Goal: Task Accomplishment & Management: Manage account settings

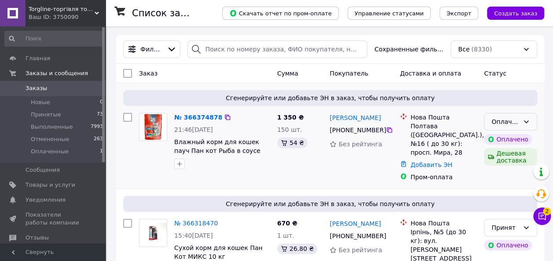
click at [526, 121] on icon at bounding box center [526, 121] width 7 height 7
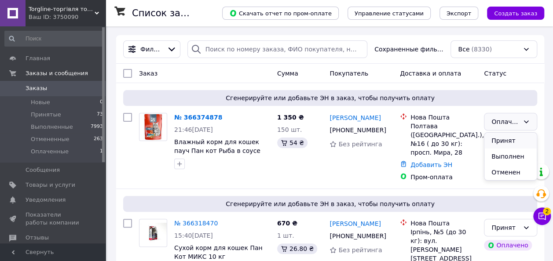
click at [516, 137] on li "Принят" at bounding box center [510, 141] width 52 height 16
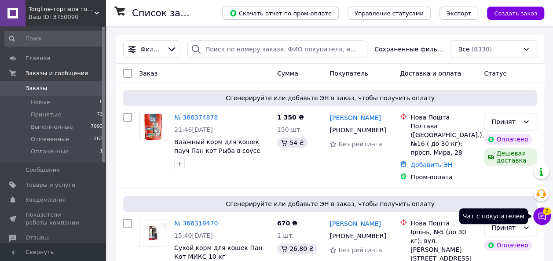
click at [543, 218] on icon at bounding box center [542, 216] width 9 height 9
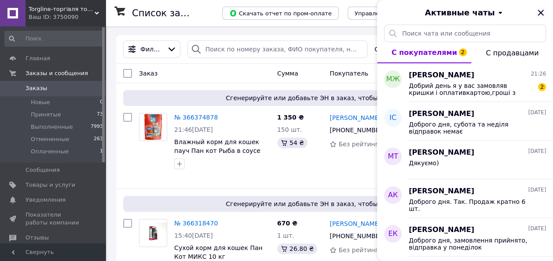
click at [541, 14] on icon "Закрыть" at bounding box center [541, 13] width 6 height 6
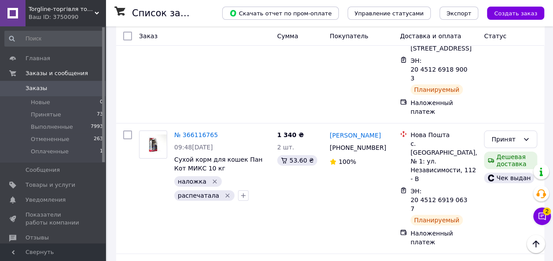
scroll to position [1626, 0]
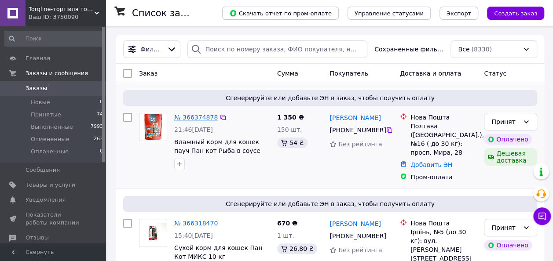
click at [195, 119] on link "№ 366374878" at bounding box center [196, 117] width 44 height 7
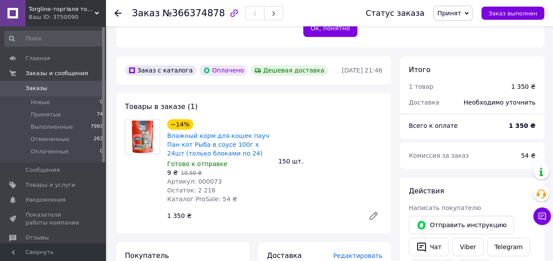
scroll to position [260, 0]
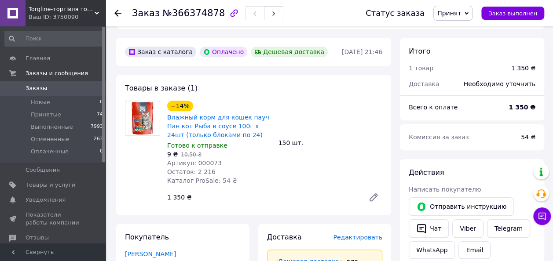
click at [120, 12] on icon at bounding box center [117, 13] width 7 height 7
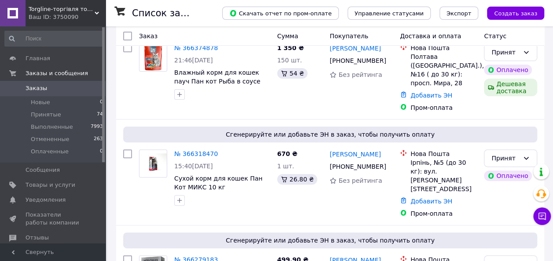
scroll to position [88, 0]
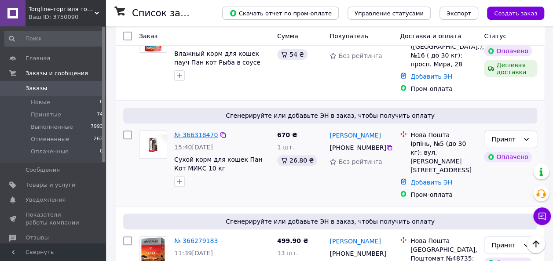
click at [202, 132] on link "№ 366318470" at bounding box center [196, 135] width 44 height 7
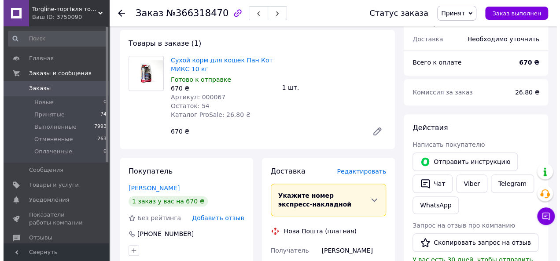
scroll to position [319, 0]
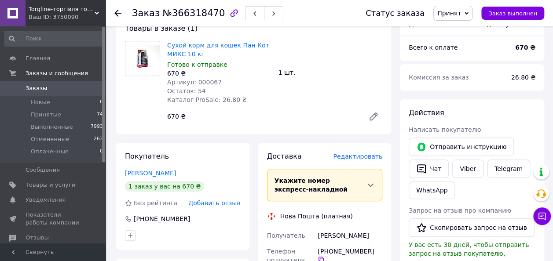
click at [356, 153] on span "Редактировать" at bounding box center [357, 156] width 49 height 7
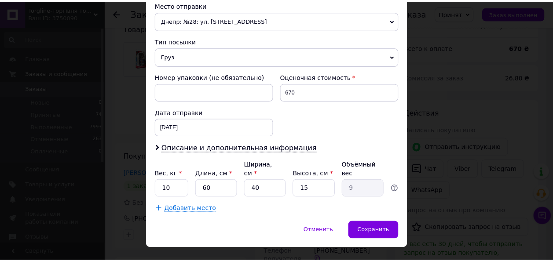
scroll to position [319, 0]
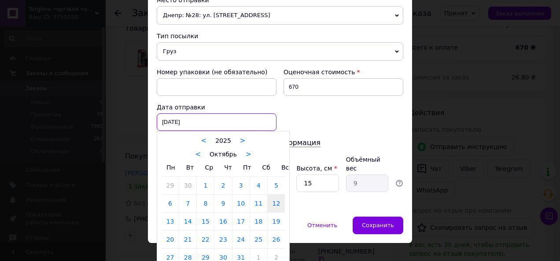
click at [218, 120] on div "12.10.2025 < 2025 > < Октябрь > Пн Вт Ср Чт Пт Сб Вс 29 30 1 2 3 4 5 6 7 8 9 10…" at bounding box center [217, 123] width 120 height 18
click at [169, 218] on link "13" at bounding box center [169, 222] width 17 height 18
type input "13.10.2025"
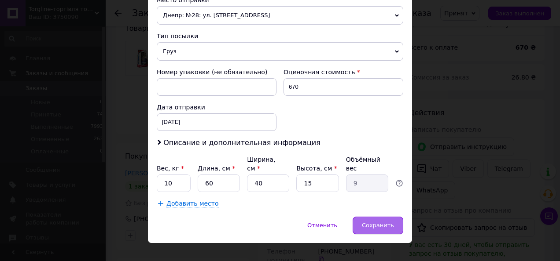
click at [379, 217] on div "Сохранить" at bounding box center [377, 226] width 51 height 18
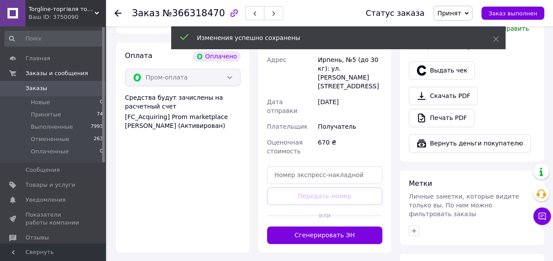
scroll to position [539, 0]
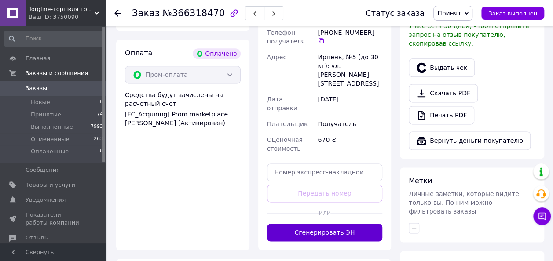
click at [321, 224] on button "Сгенерировать ЭН" at bounding box center [325, 233] width 116 height 18
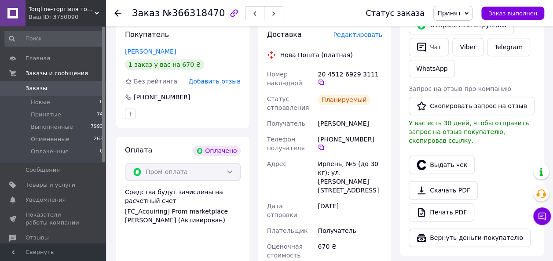
scroll to position [361, 0]
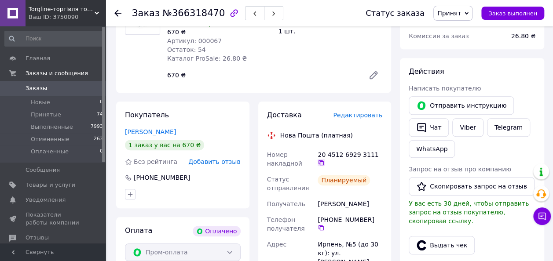
click at [324, 160] on icon at bounding box center [321, 162] width 5 height 5
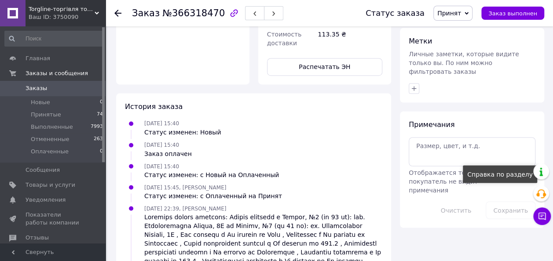
scroll to position [681, 0]
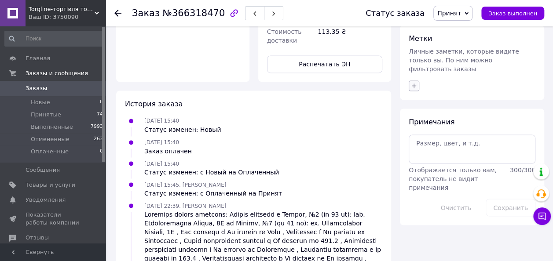
click at [412, 82] on icon "button" at bounding box center [414, 85] width 7 height 7
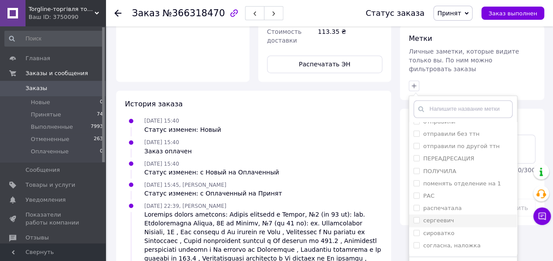
scroll to position [368, 0]
click at [417, 204] on input "распечатала" at bounding box center [417, 207] width 6 height 6
checkbox input "true"
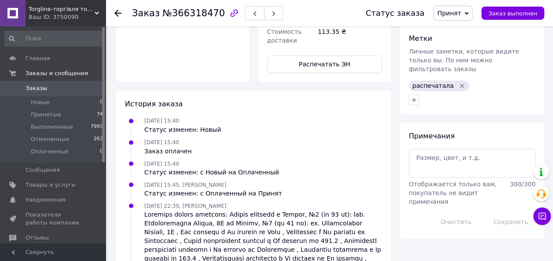
click at [116, 12] on icon at bounding box center [117, 13] width 7 height 7
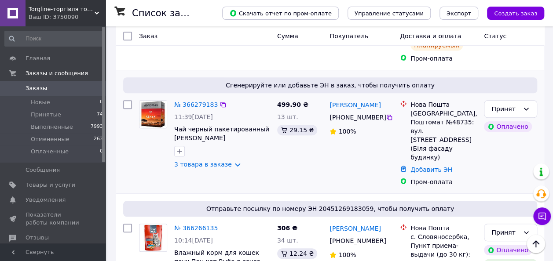
scroll to position [261, 0]
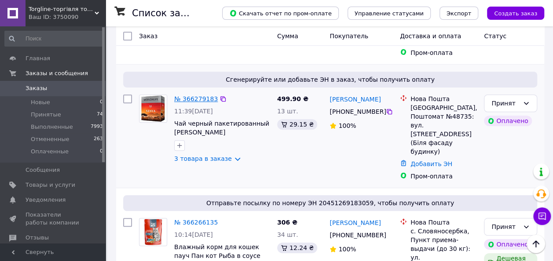
click at [182, 95] on link "№ 366279183" at bounding box center [196, 98] width 44 height 7
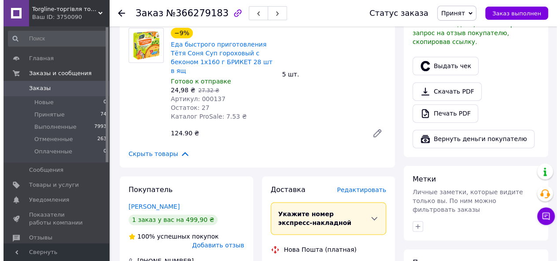
scroll to position [547, 0]
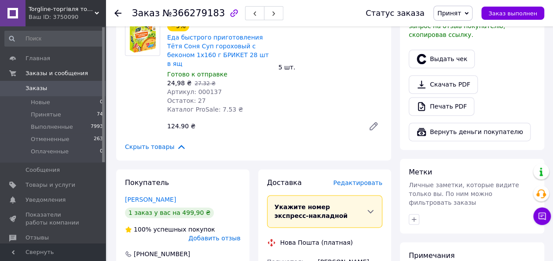
click at [349, 180] on span "Редактировать" at bounding box center [357, 183] width 49 height 7
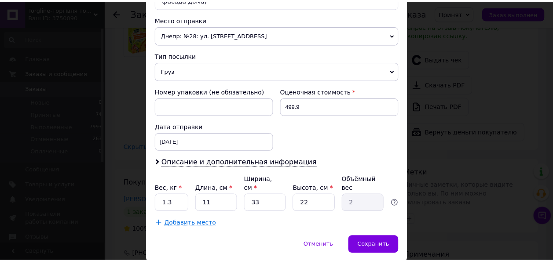
scroll to position [319, 0]
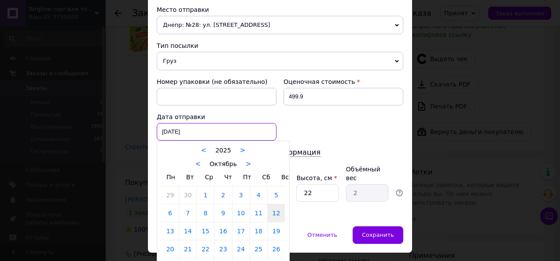
click at [203, 123] on div "12.10.2025 < 2025 > < Октябрь > Пн Вт Ср Чт Пт Сб Вс 29 30 1 2 3 4 5 6 7 8 9 10…" at bounding box center [217, 132] width 120 height 18
click at [169, 223] on link "13" at bounding box center [169, 232] width 17 height 18
type input "13.10.2025"
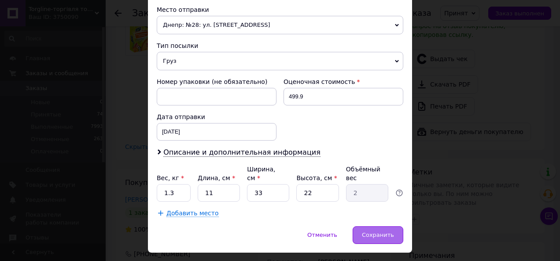
click at [385, 227] on div "Сохранить" at bounding box center [377, 236] width 51 height 18
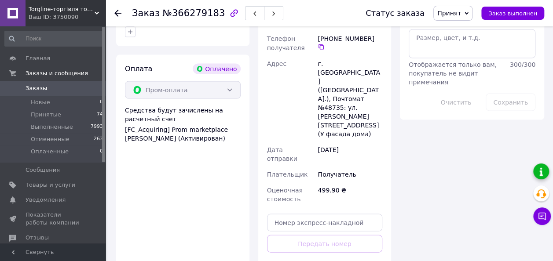
scroll to position [789, 0]
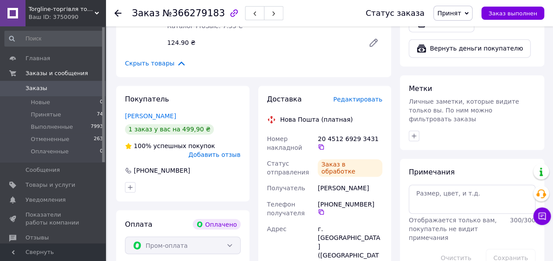
scroll to position [630, 0]
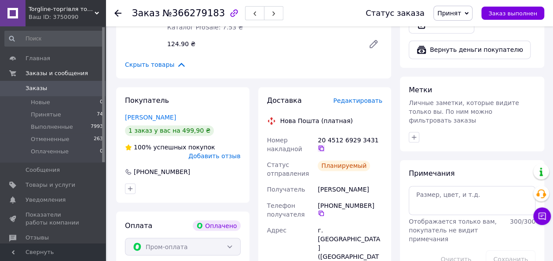
click at [325, 145] on icon at bounding box center [321, 148] width 7 height 7
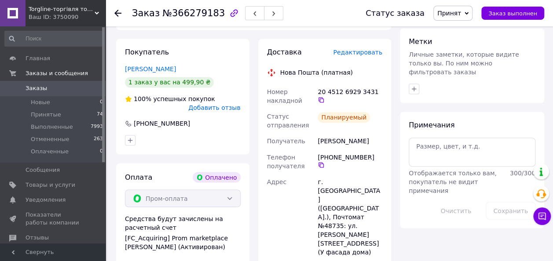
scroll to position [681, 0]
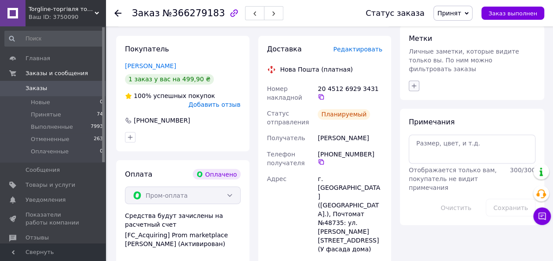
click at [414, 84] on icon "button" at bounding box center [414, 86] width 5 height 5
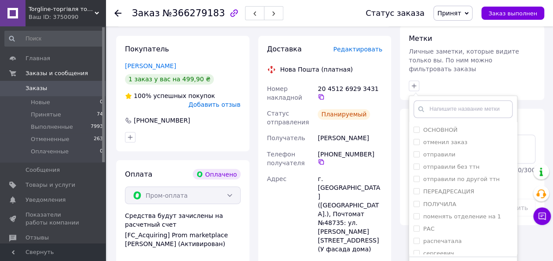
scroll to position [342, 0]
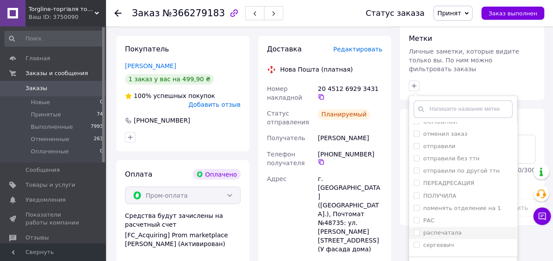
click at [416, 230] on input "распечатала" at bounding box center [417, 233] width 6 height 6
checkbox input "true"
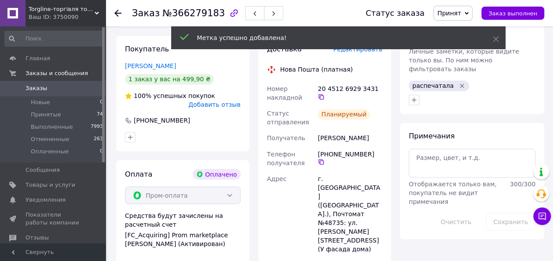
drag, startPoint x: 117, startPoint y: 11, endPoint x: 119, endPoint y: 19, distance: 8.1
click at [117, 11] on use at bounding box center [117, 13] width 7 height 7
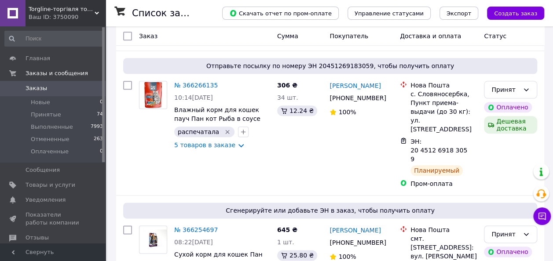
scroll to position [464, 0]
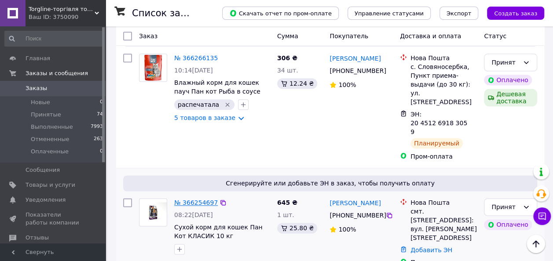
click at [195, 199] on link "№ 366254697" at bounding box center [196, 202] width 44 height 7
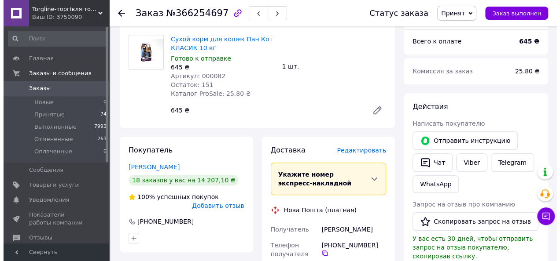
scroll to position [328, 0]
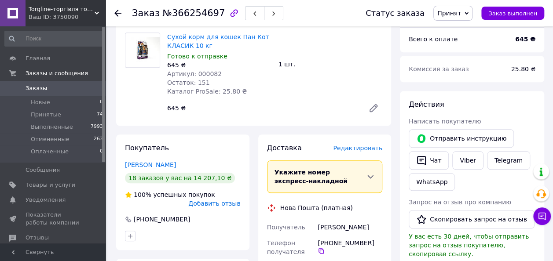
click at [367, 145] on span "Редактировать" at bounding box center [357, 148] width 49 height 7
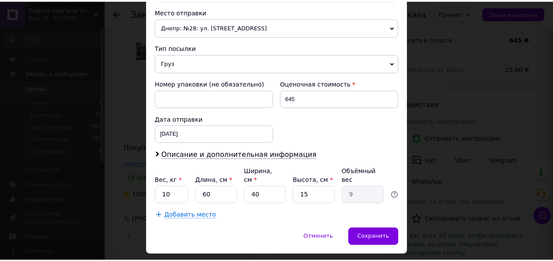
scroll to position [319, 0]
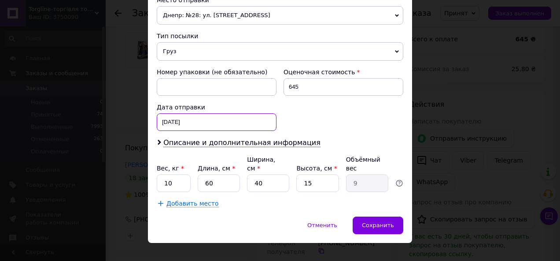
click at [210, 116] on div "12.10.2025 < 2025 > < Октябрь > Пн Вт Ср Чт Пт Сб Вс 29 30 1 2 3 4 5 6 7 8 9 10…" at bounding box center [217, 123] width 120 height 18
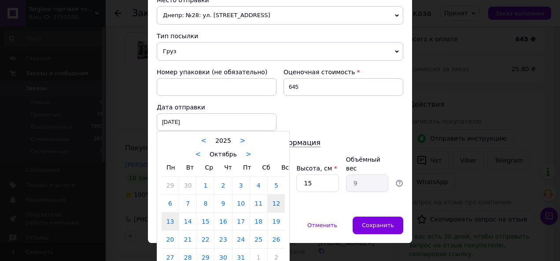
click at [167, 214] on link "13" at bounding box center [169, 222] width 17 height 18
type input "13.10.2025"
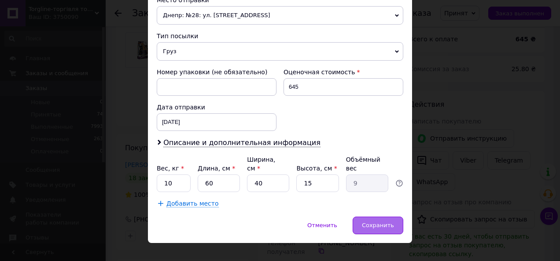
click at [371, 222] on span "Сохранить" at bounding box center [378, 225] width 32 height 7
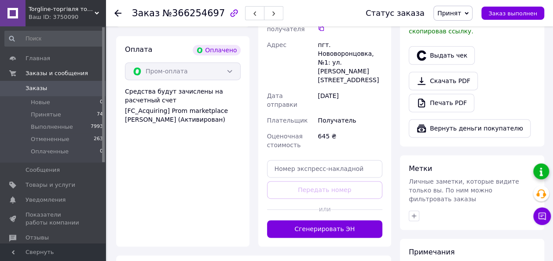
scroll to position [552, 0]
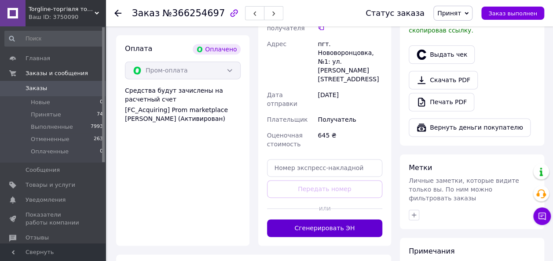
click at [321, 220] on button "Сгенерировать ЭН" at bounding box center [325, 229] width 116 height 18
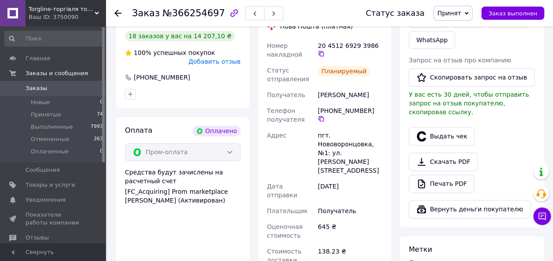
scroll to position [417, 0]
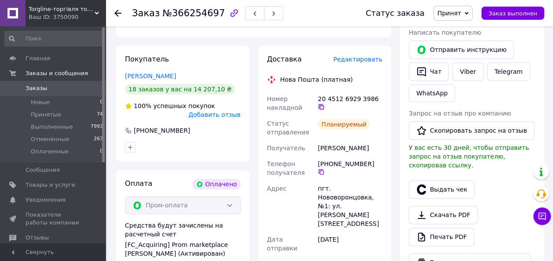
click at [324, 104] on icon at bounding box center [321, 106] width 5 height 5
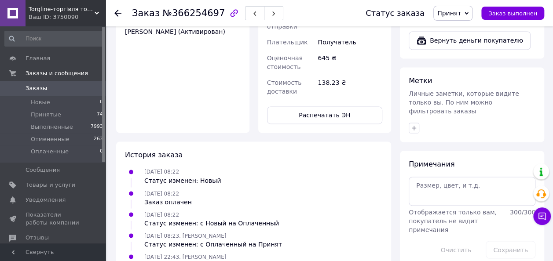
scroll to position [666, 0]
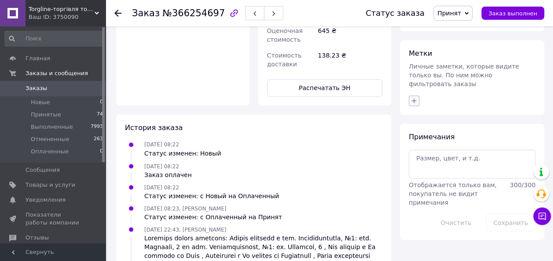
click at [415, 97] on icon "button" at bounding box center [414, 100] width 7 height 7
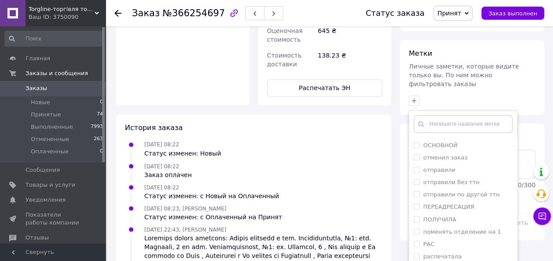
scroll to position [338, 0]
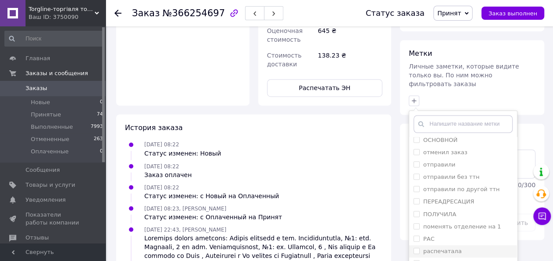
click at [418, 248] on input "распечатала" at bounding box center [417, 251] width 6 height 6
checkbox input "true"
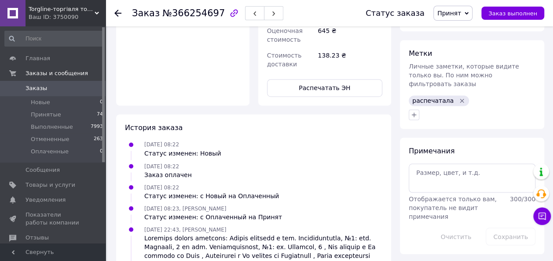
click at [117, 13] on use at bounding box center [117, 13] width 7 height 7
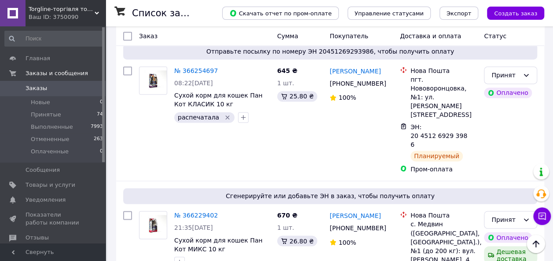
scroll to position [607, 0]
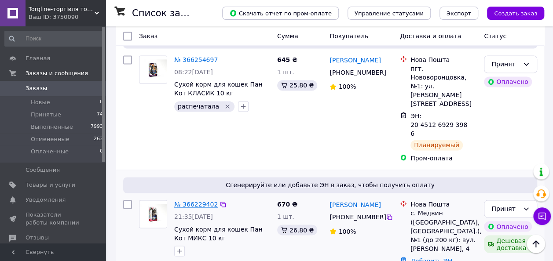
click at [182, 201] on link "№ 366229402" at bounding box center [196, 204] width 44 height 7
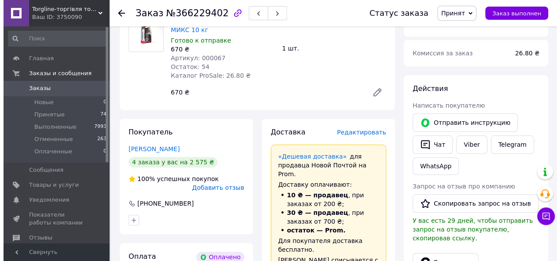
scroll to position [345, 0]
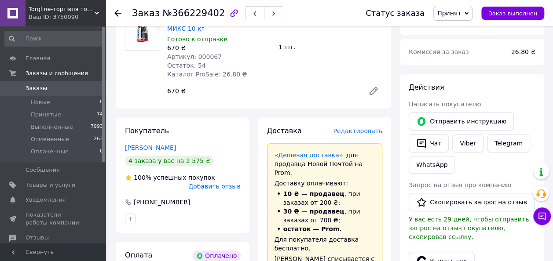
click at [367, 128] on span "Редактировать" at bounding box center [357, 131] width 49 height 7
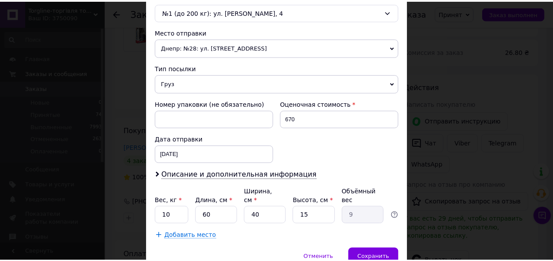
scroll to position [319, 0]
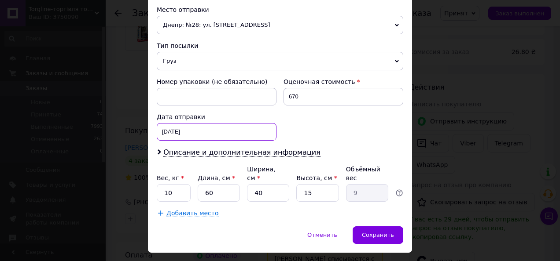
click at [198, 123] on div "12.10.2025 < 2025 > < Октябрь > Пн Вт Ср Чт Пт Сб Вс 29 30 1 2 3 4 5 6 7 8 9 10…" at bounding box center [217, 132] width 120 height 18
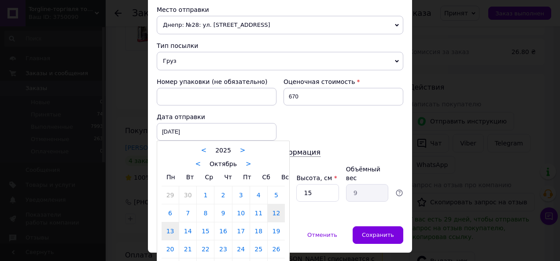
click at [167, 223] on link "13" at bounding box center [169, 232] width 17 height 18
type input "13.10.2025"
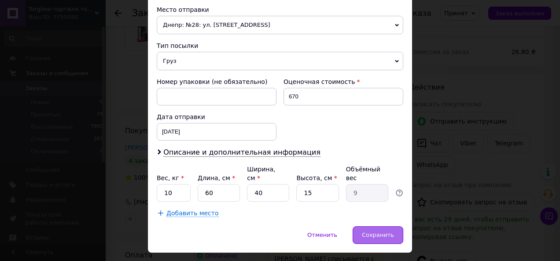
click at [371, 232] on span "Сохранить" at bounding box center [378, 235] width 32 height 7
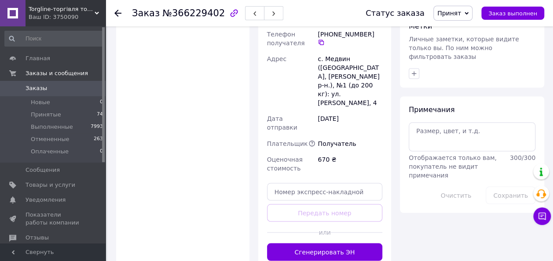
scroll to position [695, 0]
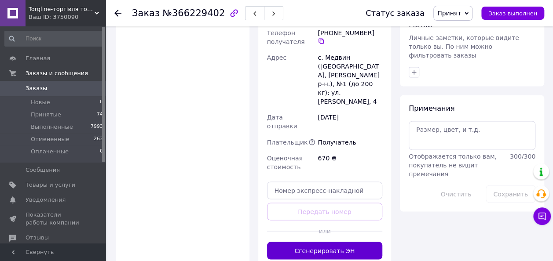
click at [329, 242] on button "Сгенерировать ЭН" at bounding box center [325, 251] width 116 height 18
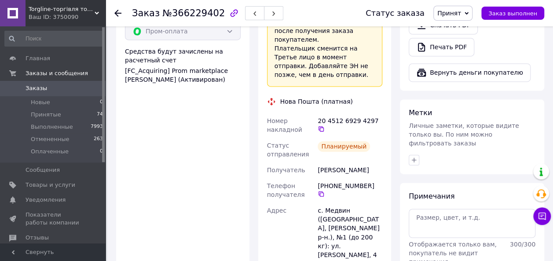
scroll to position [524, 0]
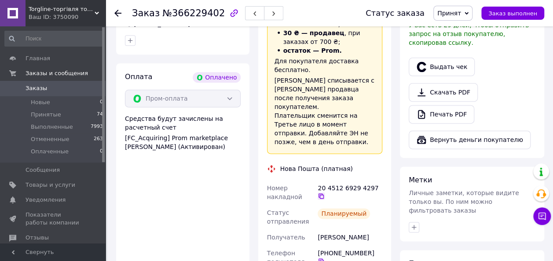
click at [325, 193] on icon at bounding box center [321, 196] width 7 height 7
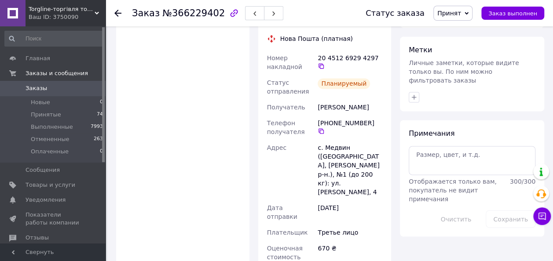
scroll to position [660, 0]
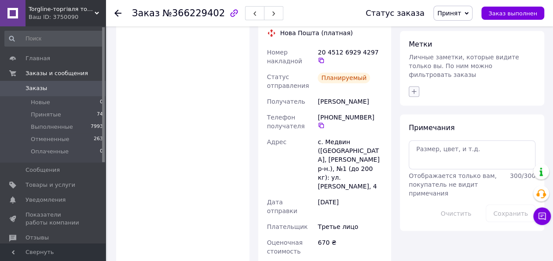
click at [413, 88] on icon "button" at bounding box center [414, 91] width 7 height 7
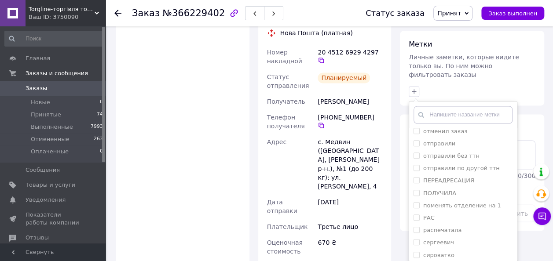
scroll to position [360, 0]
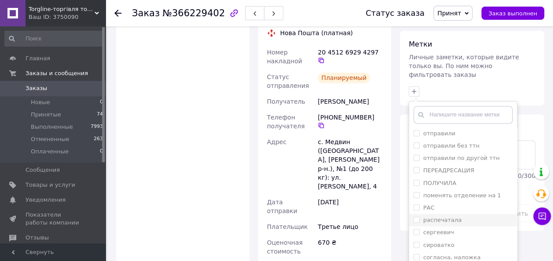
click at [416, 217] on input "распечатала" at bounding box center [417, 220] width 6 height 6
checkbox input "true"
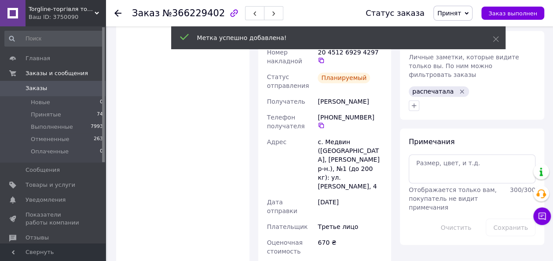
click at [120, 12] on icon at bounding box center [117, 13] width 7 height 7
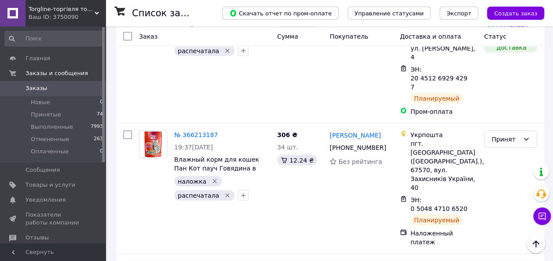
scroll to position [813, 0]
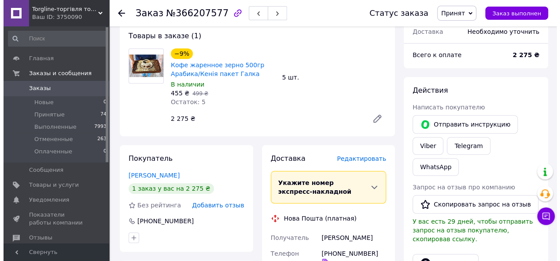
scroll to position [315, 0]
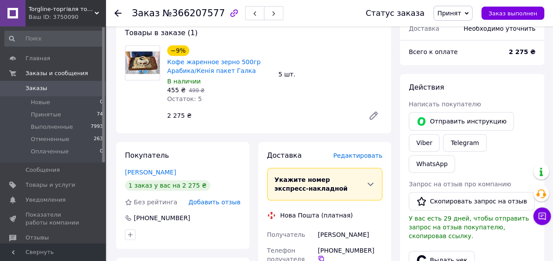
click at [366, 152] on span "Редактировать" at bounding box center [357, 155] width 49 height 7
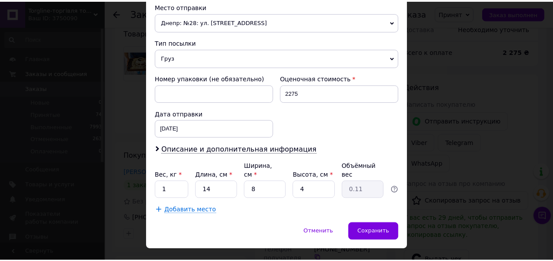
scroll to position [319, 0]
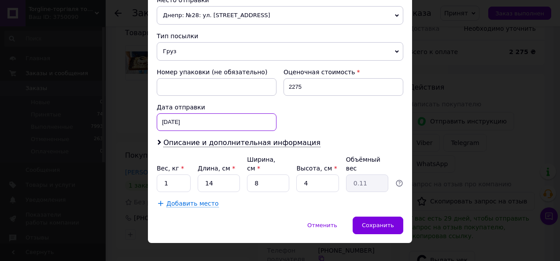
click at [233, 123] on div "12.10.2025 < 2025 > < Октябрь > Пн Вт Ср Чт Пт Сб Вс 29 30 1 2 3 4 5 6 7 8 9 10…" at bounding box center [217, 123] width 120 height 18
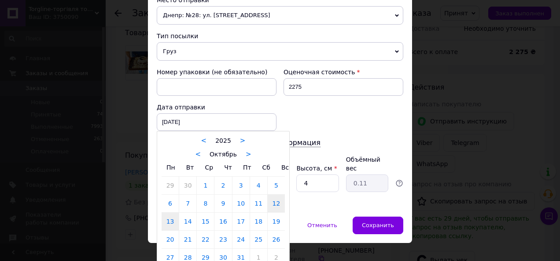
click at [170, 222] on link "13" at bounding box center [169, 222] width 17 height 18
type input "13.10.2025"
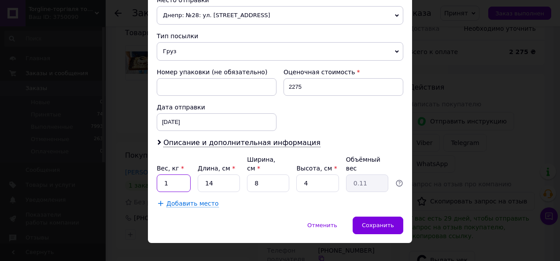
click at [183, 175] on input "1" at bounding box center [174, 184] width 34 height 18
type input "3"
click at [268, 175] on input "8" at bounding box center [268, 184] width 42 height 18
type input "2"
type input "0.1"
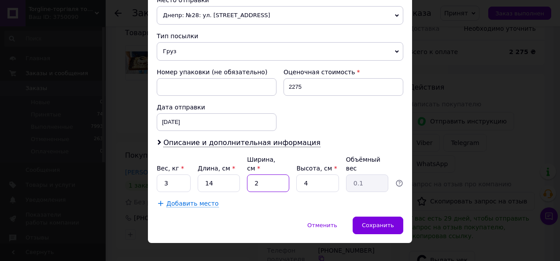
type input "20"
type input "0.28"
type input "20"
click at [329, 175] on input "4" at bounding box center [317, 184] width 42 height 18
type input "3"
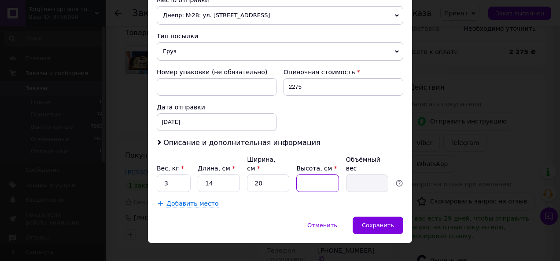
type input "0.21"
type input "30"
type input "2.1"
type input "30"
click at [368, 222] on span "Сохранить" at bounding box center [378, 225] width 32 height 7
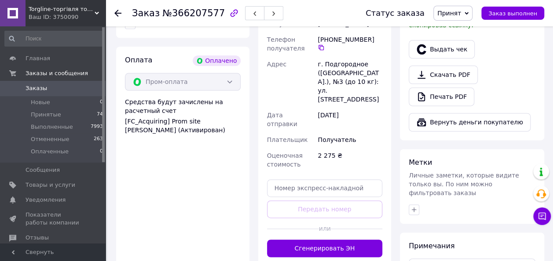
scroll to position [530, 0]
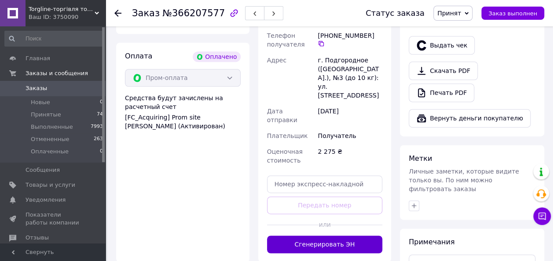
click at [323, 236] on button "Сгенерировать ЭН" at bounding box center [325, 245] width 116 height 18
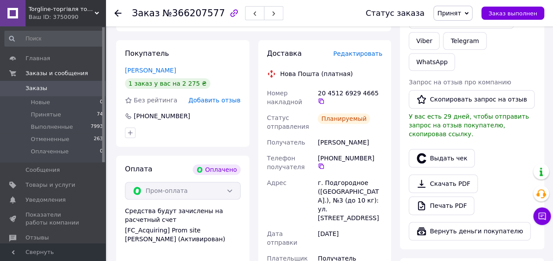
scroll to position [415, 0]
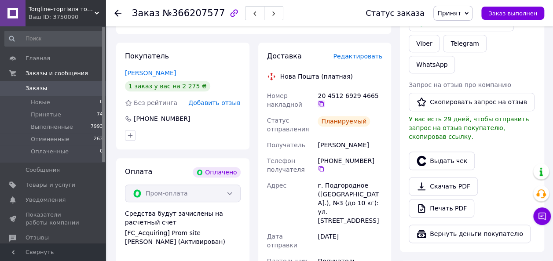
click at [324, 101] on icon at bounding box center [321, 103] width 5 height 5
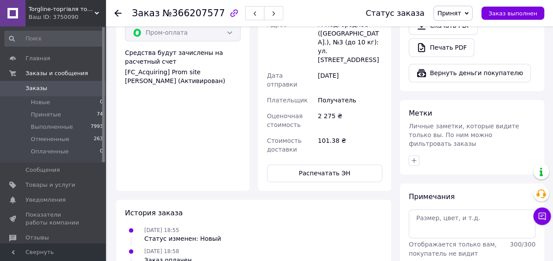
scroll to position [612, 0]
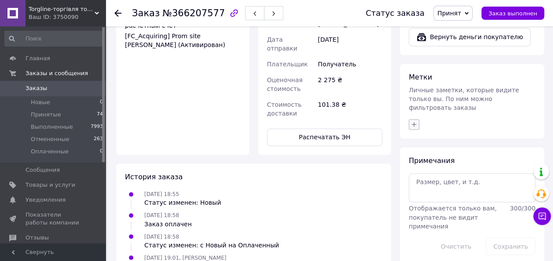
click at [414, 121] on icon "button" at bounding box center [414, 124] width 7 height 7
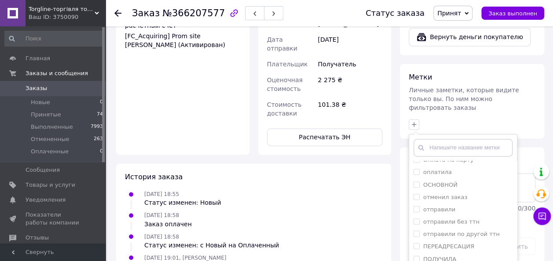
scroll to position [326, 0]
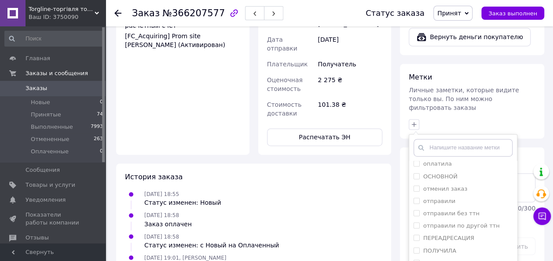
checkbox input "true"
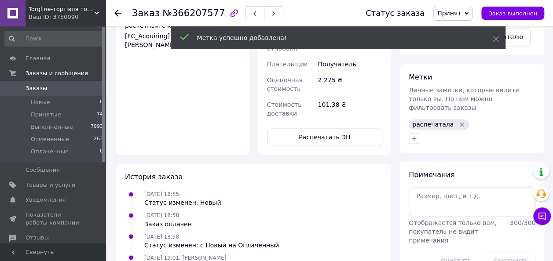
click at [118, 13] on use at bounding box center [117, 13] width 7 height 7
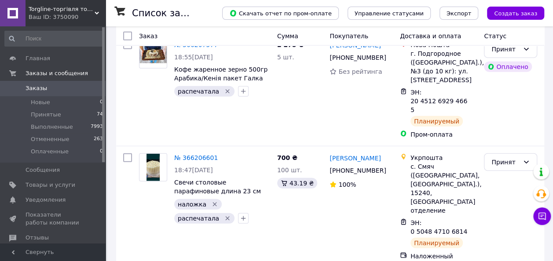
scroll to position [1060, 0]
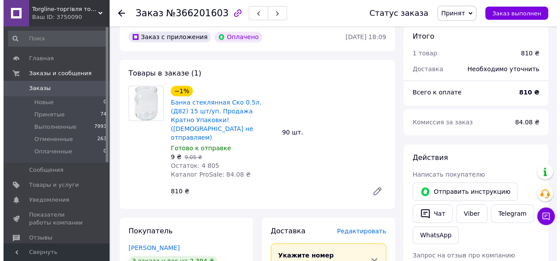
scroll to position [277, 0]
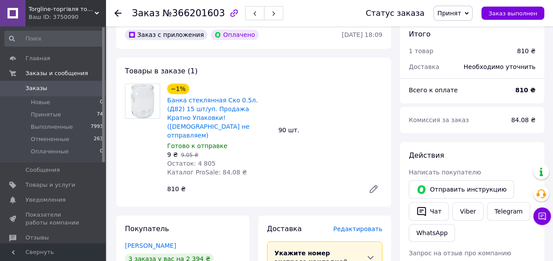
click at [353, 226] on span "Редактировать" at bounding box center [357, 229] width 49 height 7
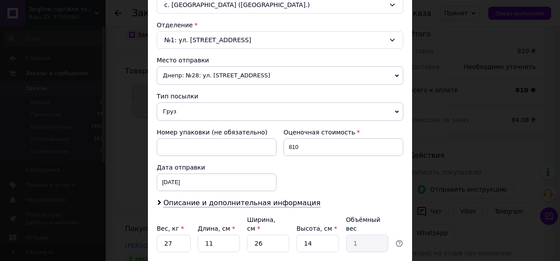
scroll to position [260, 0]
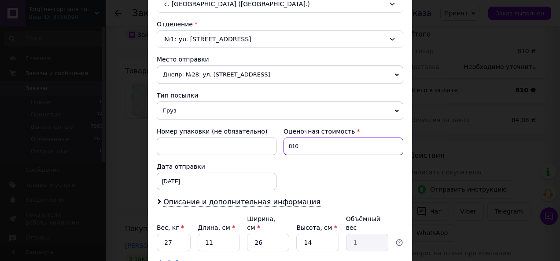
click at [319, 144] on input "810" at bounding box center [343, 147] width 120 height 18
type input "8"
type input "200"
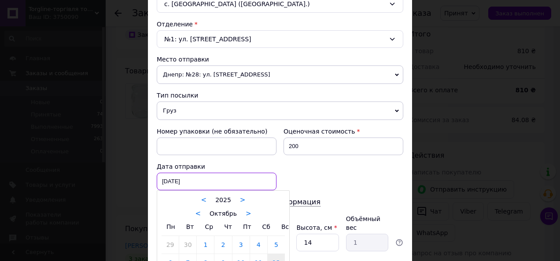
click at [230, 173] on div "12.10.2025 < 2025 > < Октябрь > Пн Вт Ср Чт Пт Сб Вс 29 30 1 2 3 4 5 6 7 8 9 10…" at bounding box center [217, 182] width 120 height 18
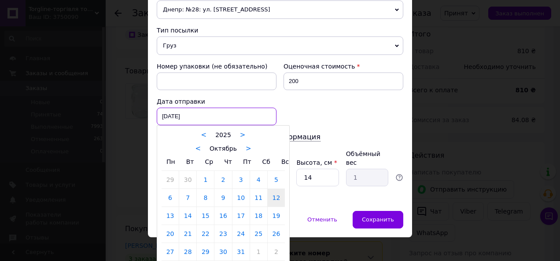
scroll to position [332, 0]
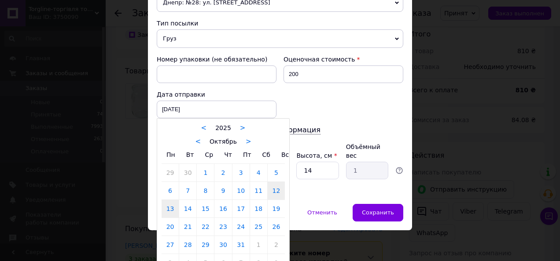
click at [171, 204] on link "13" at bounding box center [169, 209] width 17 height 18
type input "13.10.2025"
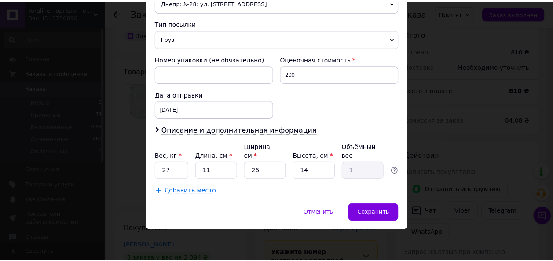
scroll to position [319, 0]
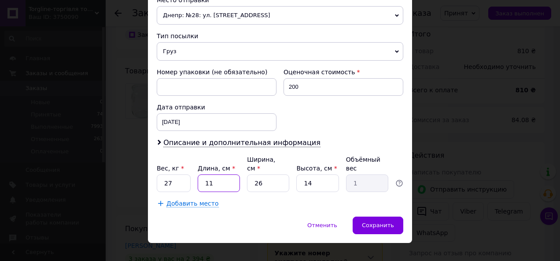
click at [228, 175] on input "11" at bounding box center [219, 184] width 42 height 18
type input "1"
type input "0.1"
type input "6"
type input "0.55"
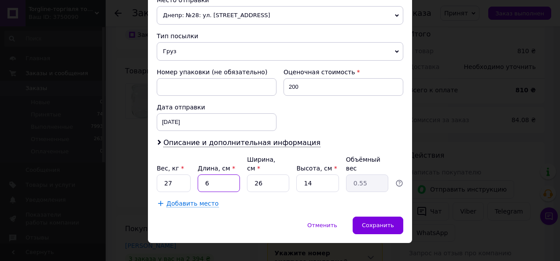
type input "63"
type input "5.73"
type input "63"
click at [267, 175] on input "26" at bounding box center [268, 184] width 42 height 18
type input "2"
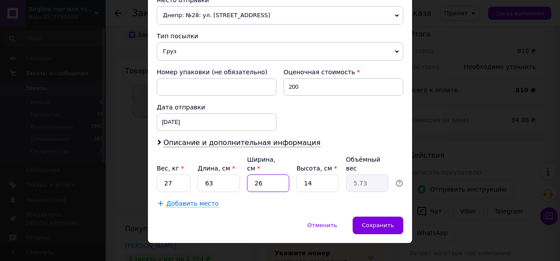
type input "0.44"
type input "3"
type input "0.66"
type input "32"
type input "7.06"
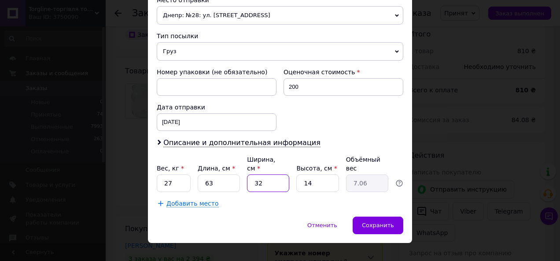
type input "32"
click at [320, 175] on input "14" at bounding box center [317, 184] width 42 height 18
type input "1"
type input "0.5"
type input "5"
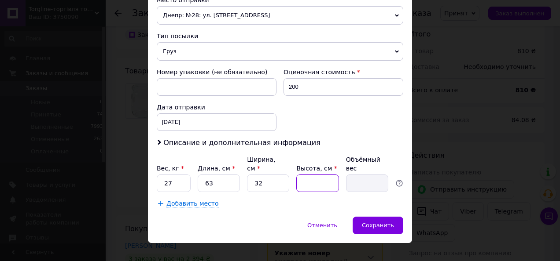
type input "2.52"
type input "59"
type input "29.74"
type input "59"
click at [371, 222] on span "Сохранить" at bounding box center [378, 225] width 32 height 7
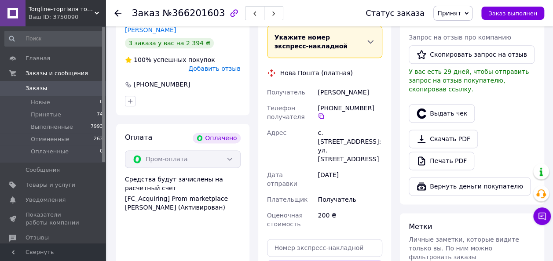
scroll to position [495, 0]
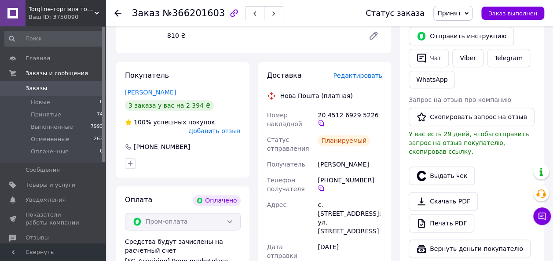
scroll to position [421, 0]
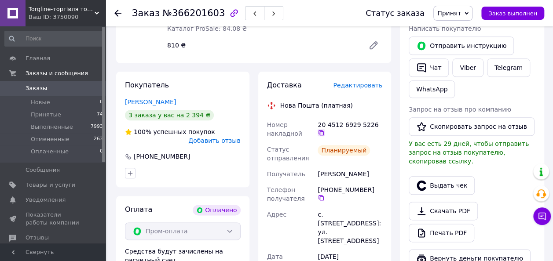
click at [325, 129] on icon at bounding box center [321, 132] width 7 height 7
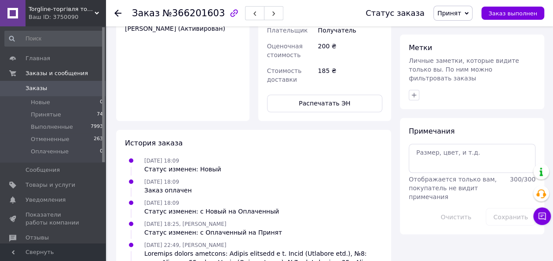
scroll to position [682, 0]
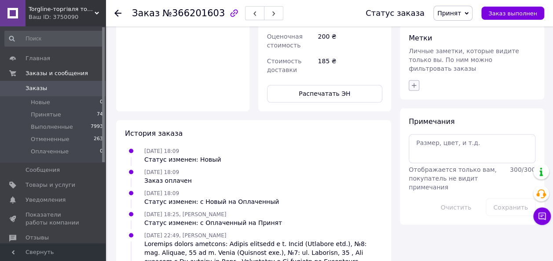
click at [412, 82] on icon "button" at bounding box center [414, 85] width 7 height 7
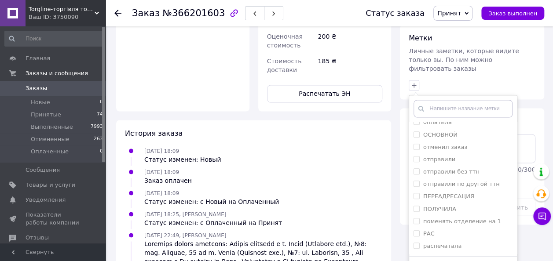
scroll to position [333, 0]
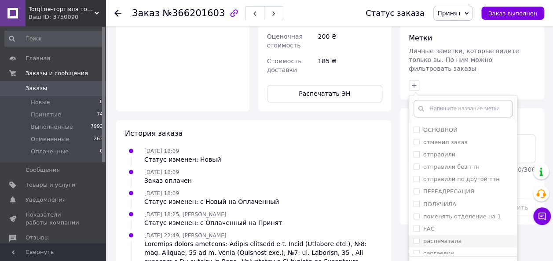
click at [418, 238] on input "распечатала" at bounding box center [417, 241] width 6 height 6
checkbox input "true"
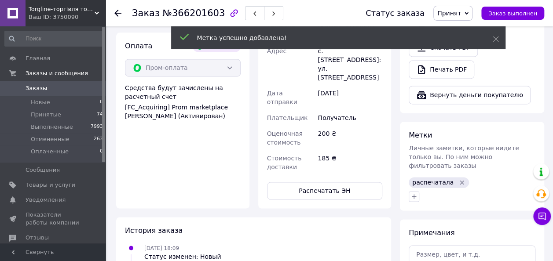
scroll to position [581, 0]
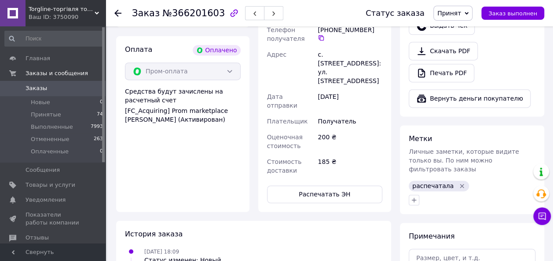
click at [119, 12] on icon at bounding box center [117, 13] width 7 height 7
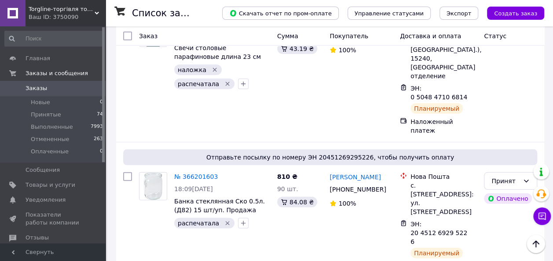
scroll to position [1194, 0]
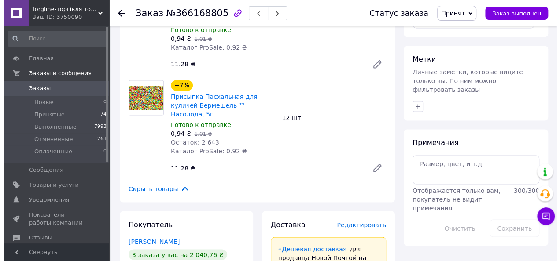
scroll to position [681, 0]
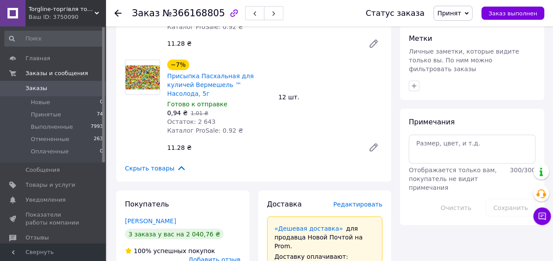
click at [369, 201] on span "Редактировать" at bounding box center [357, 204] width 49 height 7
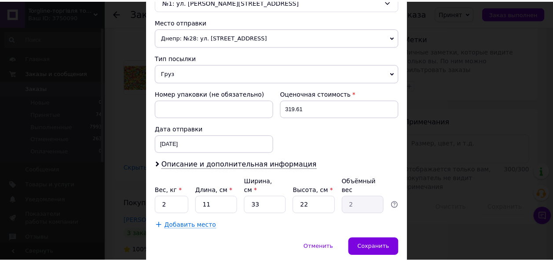
scroll to position [319, 0]
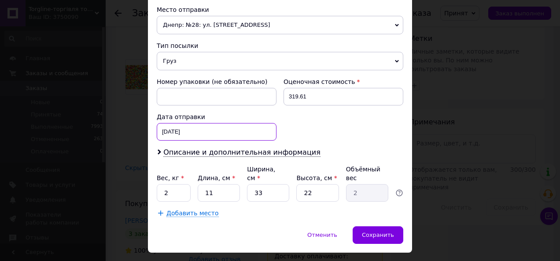
click at [250, 123] on div "12.10.2025 < 2025 > < Октябрь > Пн Вт Ср Чт Пт Сб Вс 29 30 1 2 3 4 5 6 7 8 9 10…" at bounding box center [217, 132] width 120 height 18
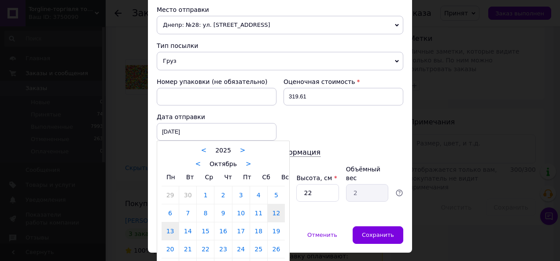
click at [171, 223] on link "13" at bounding box center [169, 232] width 17 height 18
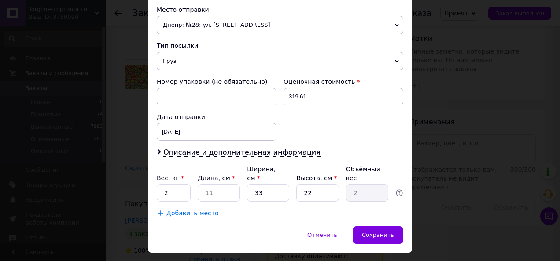
type input "13.10.2025"
click at [183, 184] on input "2" at bounding box center [174, 193] width 34 height 18
type input "3"
click at [383, 232] on span "Сохранить" at bounding box center [378, 235] width 32 height 7
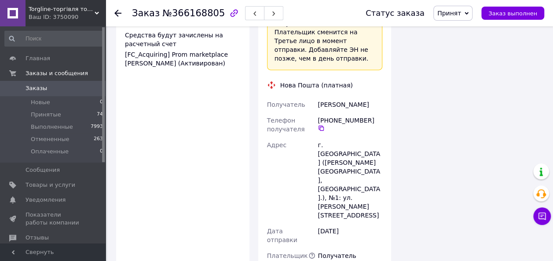
scroll to position [1042, 0]
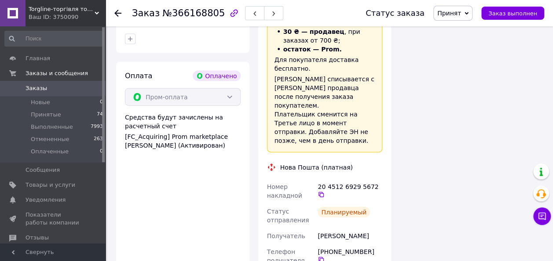
scroll to position [929, 0]
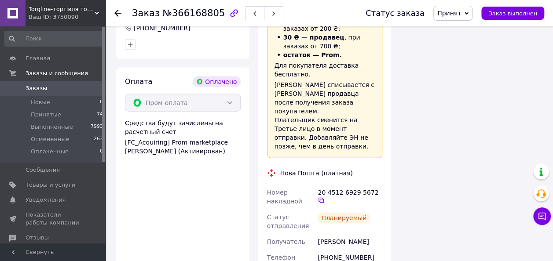
drag, startPoint x: 375, startPoint y: 132, endPoint x: 381, endPoint y: 139, distance: 9.1
click at [325, 197] on icon at bounding box center [321, 200] width 7 height 7
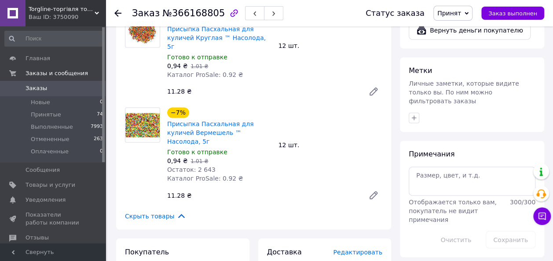
scroll to position [631, 0]
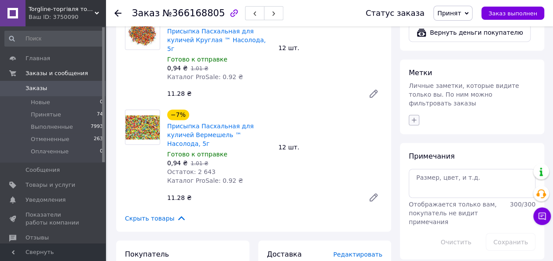
click at [415, 117] on icon "button" at bounding box center [414, 120] width 7 height 7
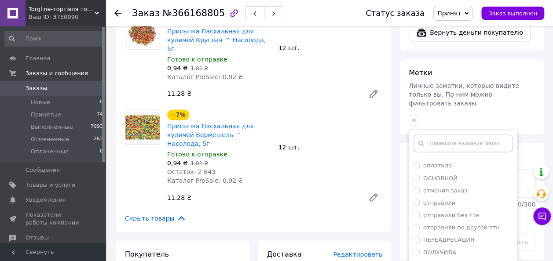
scroll to position [342, 0]
checkbox input "true"
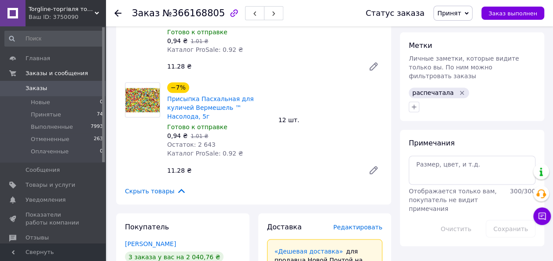
click at [119, 12] on icon at bounding box center [117, 13] width 7 height 7
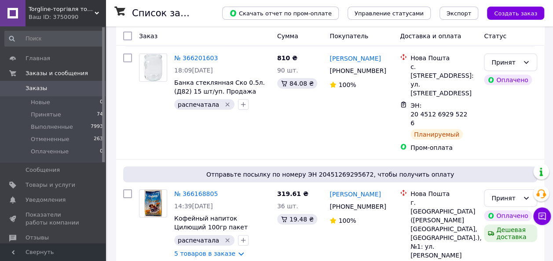
scroll to position [1310, 0]
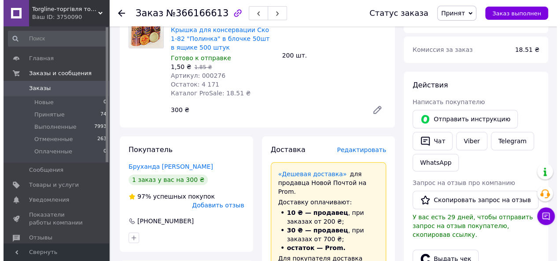
scroll to position [356, 0]
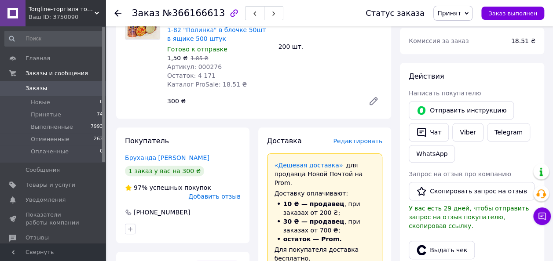
click at [352, 138] on span "Редактировать" at bounding box center [357, 141] width 49 height 7
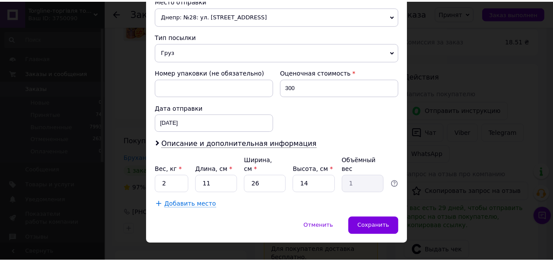
scroll to position [319, 0]
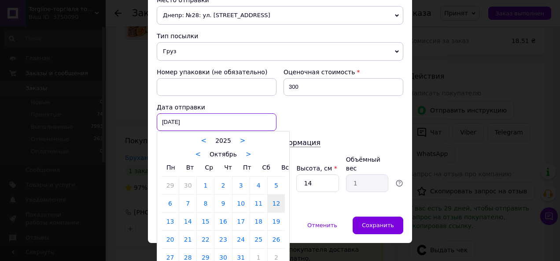
click at [214, 119] on div "12.10.2025 < 2025 > < Октябрь > Пн Вт Ср Чт Пт Сб Вс 29 30 1 2 3 4 5 6 7 8 9 10…" at bounding box center [217, 123] width 120 height 18
click at [169, 218] on link "13" at bounding box center [169, 222] width 17 height 18
type input "13.10.2025"
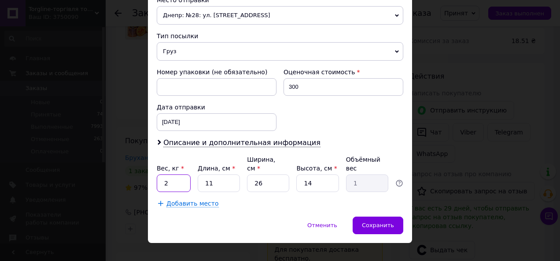
click at [176, 175] on input "2" at bounding box center [174, 184] width 34 height 18
type input "4"
click at [215, 175] on input "11" at bounding box center [219, 184] width 42 height 18
type input "1"
type input "0.1"
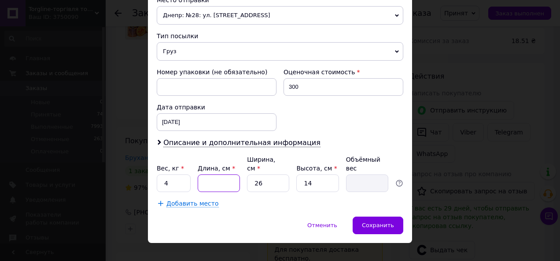
type input "3"
type input "0.27"
type input "30"
type input "2.73"
type input "30"
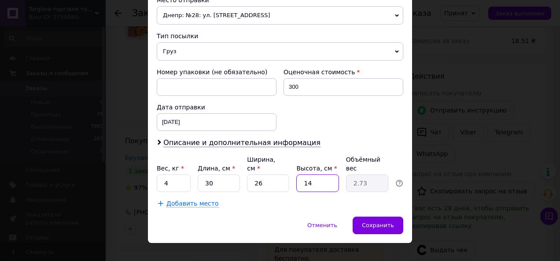
click at [314, 175] on input "14" at bounding box center [317, 184] width 42 height 18
type input "1"
type input "0.2"
type input "2"
type input "0.39"
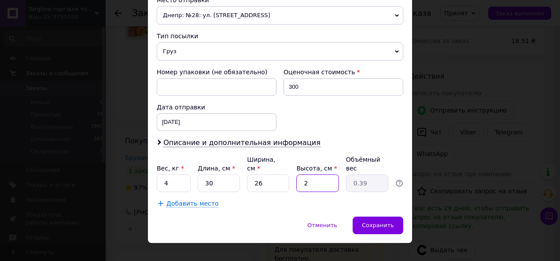
type input "20"
type input "3.9"
type input "20"
click at [382, 220] on div "Сохранить" at bounding box center [377, 226] width 51 height 18
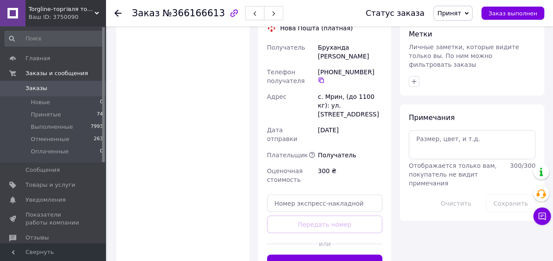
scroll to position [687, 0]
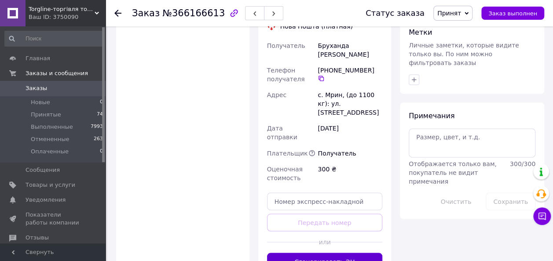
click at [324, 253] on button "Сгенерировать ЭН" at bounding box center [325, 262] width 116 height 18
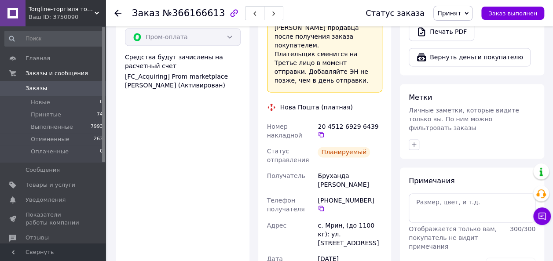
scroll to position [576, 0]
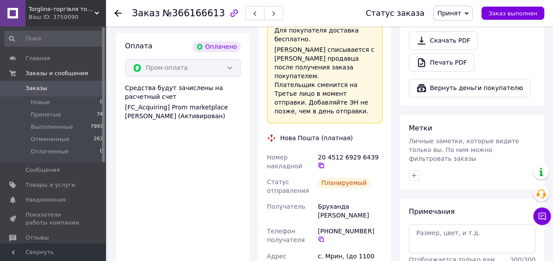
click at [325, 162] on icon at bounding box center [321, 165] width 7 height 7
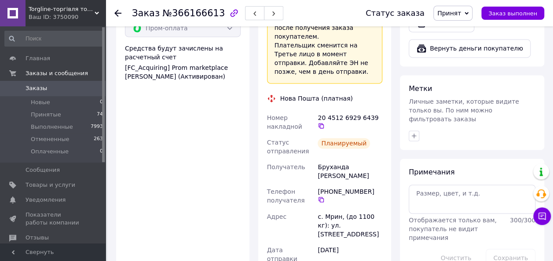
scroll to position [621, 0]
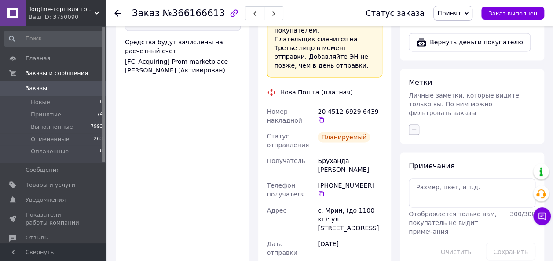
click at [414, 128] on icon "button" at bounding box center [414, 130] width 5 height 5
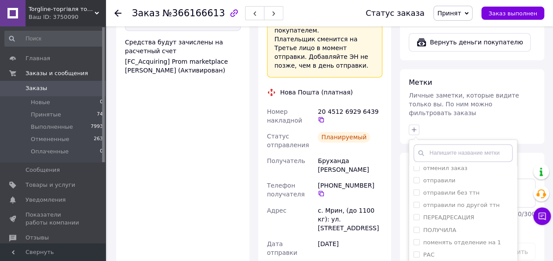
scroll to position [363, 0]
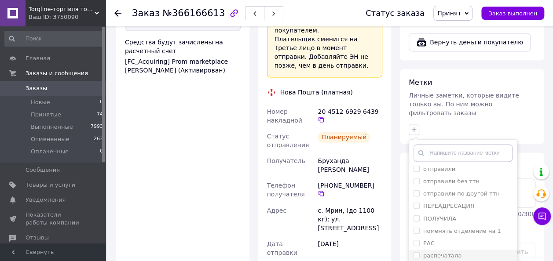
click at [416, 253] on input "распечатала" at bounding box center [417, 256] width 6 height 6
checkbox input "true"
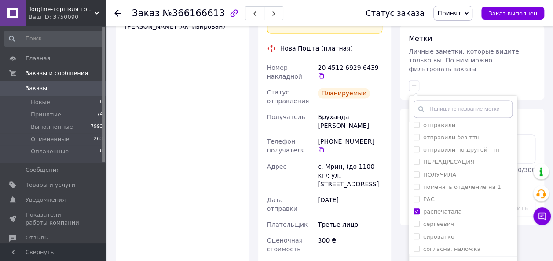
scroll to position [667, 0]
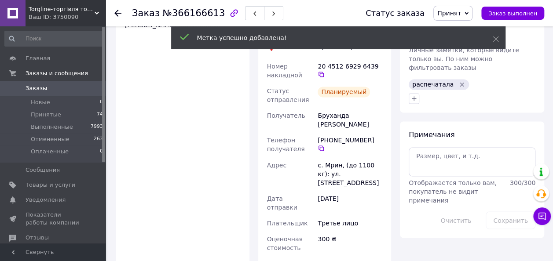
click at [121, 14] on div at bounding box center [123, 13] width 18 height 26
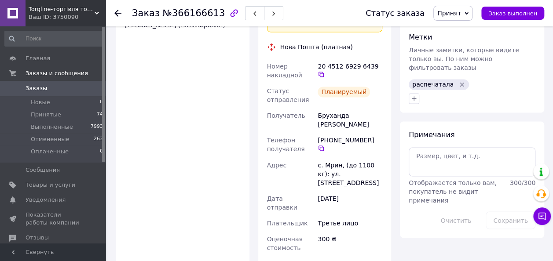
click at [119, 11] on icon at bounding box center [117, 13] width 7 height 7
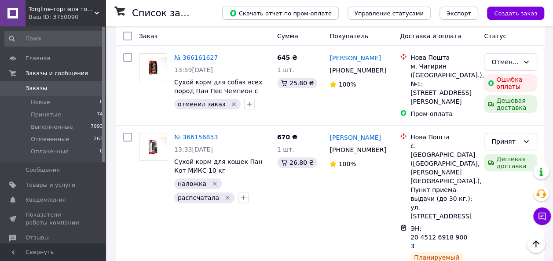
scroll to position [1742, 0]
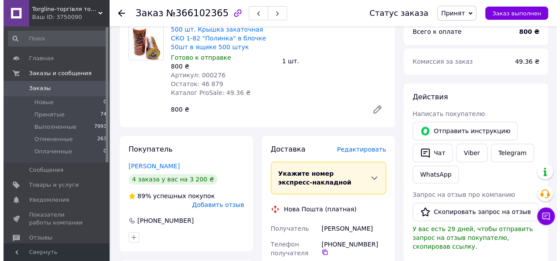
scroll to position [339, 0]
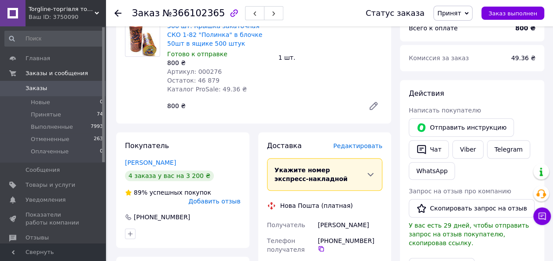
click at [365, 143] on span "Редактировать" at bounding box center [357, 146] width 49 height 7
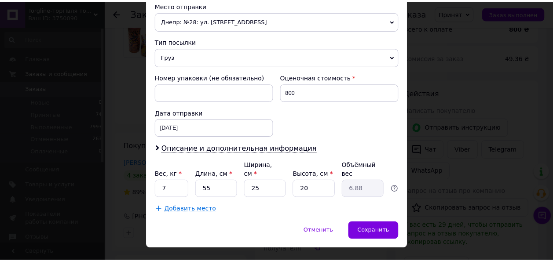
scroll to position [319, 0]
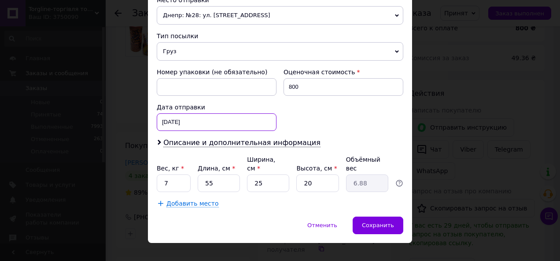
click at [218, 120] on div "12.10.2025 < 2025 > < Октябрь > Пн Вт Ср Чт Пт Сб Вс 29 30 1 2 3 4 5 6 7 8 9 10…" at bounding box center [217, 123] width 120 height 18
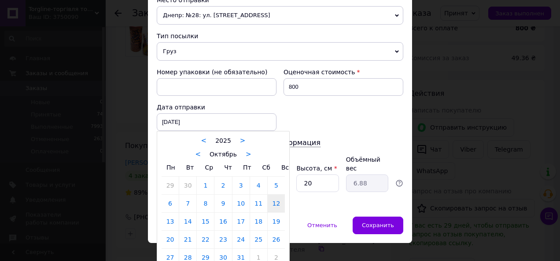
click at [166, 219] on link "13" at bounding box center [169, 222] width 17 height 18
type input "13.10.2025"
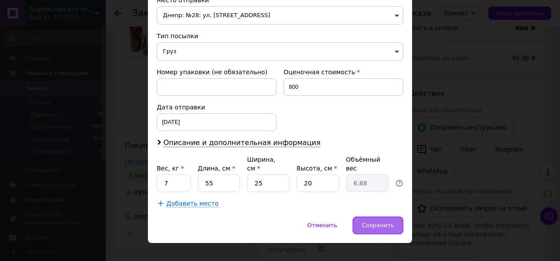
click at [383, 217] on div "Сохранить" at bounding box center [377, 226] width 51 height 18
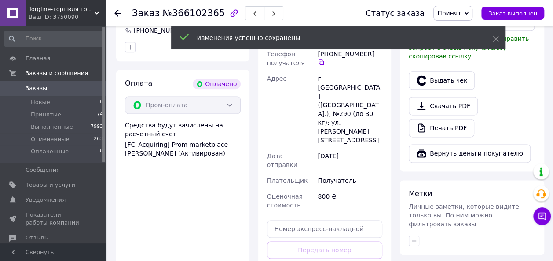
scroll to position [546, 0]
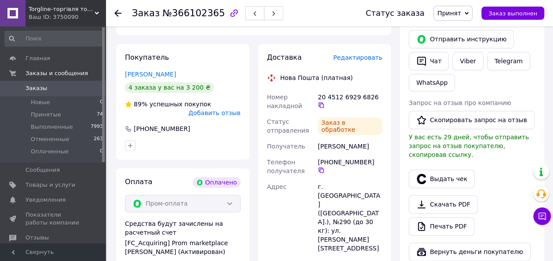
scroll to position [425, 0]
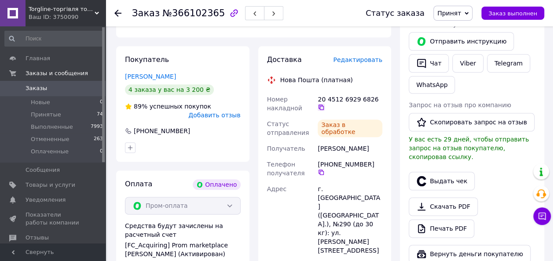
click at [325, 104] on icon at bounding box center [321, 107] width 7 height 7
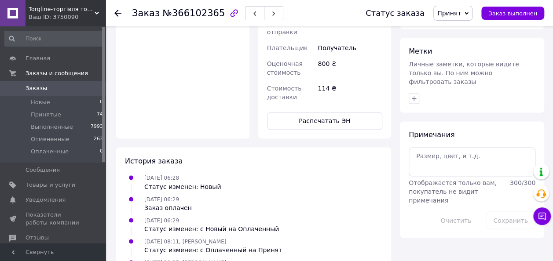
scroll to position [676, 0]
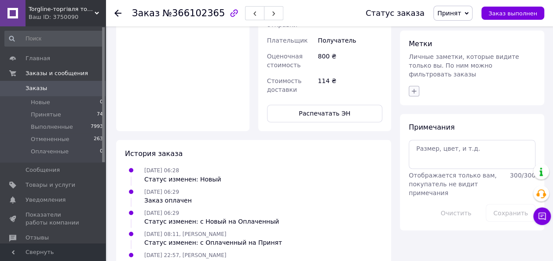
click at [415, 89] on icon "button" at bounding box center [414, 91] width 5 height 5
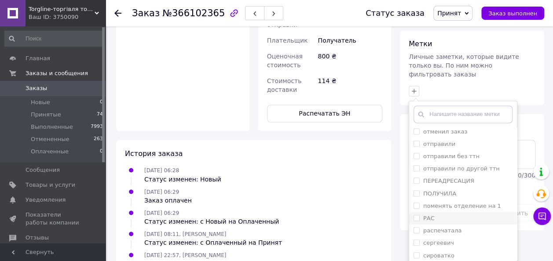
scroll to position [350, 0]
click at [416, 227] on input "распечатала" at bounding box center [417, 230] width 6 height 6
checkbox input "true"
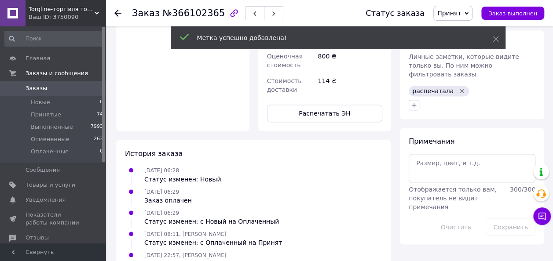
click at [116, 12] on use at bounding box center [117, 13] width 7 height 7
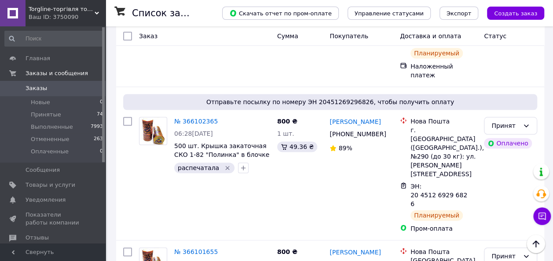
scroll to position [2080, 0]
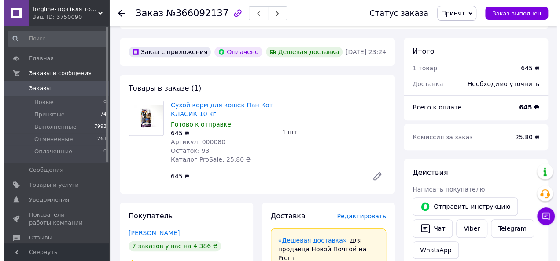
scroll to position [279, 0]
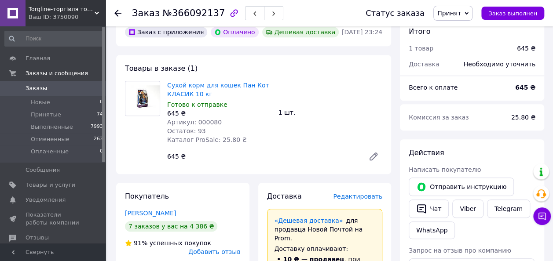
click at [371, 193] on span "Редактировать" at bounding box center [357, 196] width 49 height 7
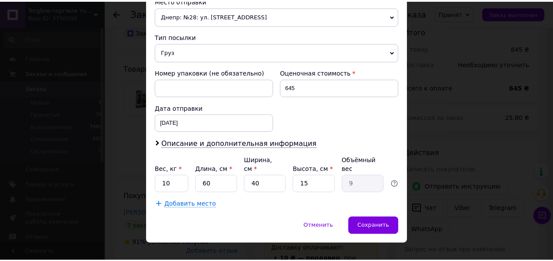
scroll to position [319, 0]
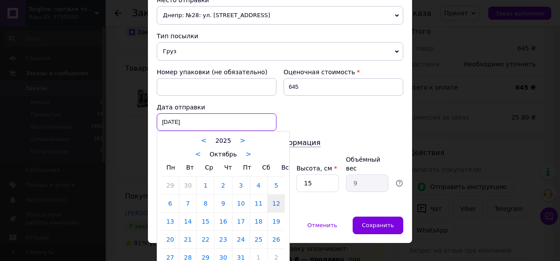
click at [200, 114] on div "12.10.2025 < 2025 > < Октябрь > Пн Вт Ср Чт Пт Сб Вс 29 30 1 2 3 4 5 6 7 8 9 10…" at bounding box center [217, 123] width 120 height 18
click at [167, 221] on link "13" at bounding box center [169, 222] width 17 height 18
type input "13.10.2025"
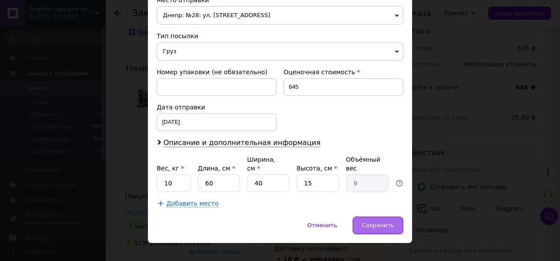
drag, startPoint x: 364, startPoint y: 212, endPoint x: 382, endPoint y: 196, distance: 23.4
click at [365, 217] on div "Сохранить" at bounding box center [377, 226] width 51 height 18
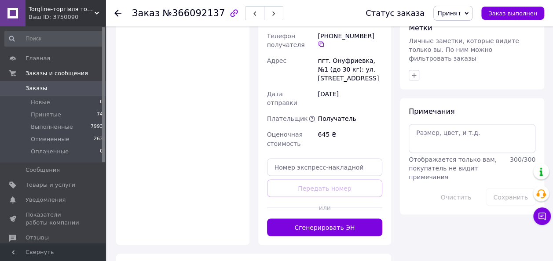
scroll to position [697, 0]
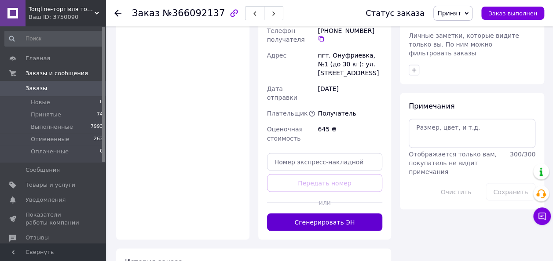
click at [317, 213] on button "Сгенерировать ЭН" at bounding box center [325, 222] width 116 height 18
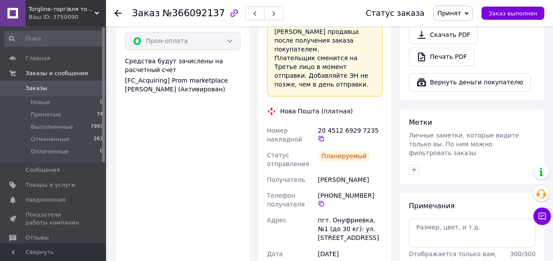
scroll to position [571, 0]
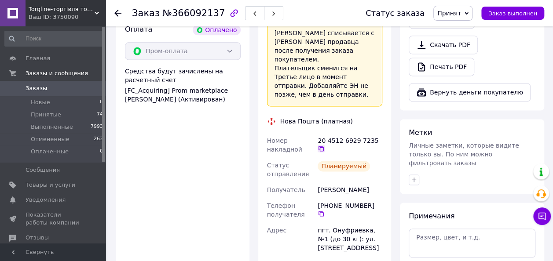
click at [324, 146] on icon at bounding box center [321, 148] width 5 height 5
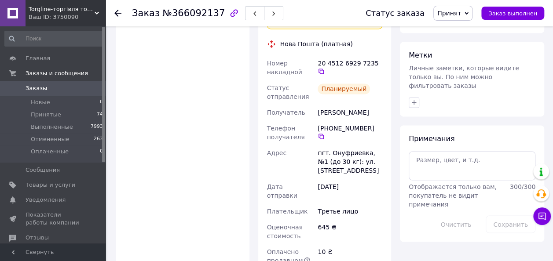
scroll to position [661, 0]
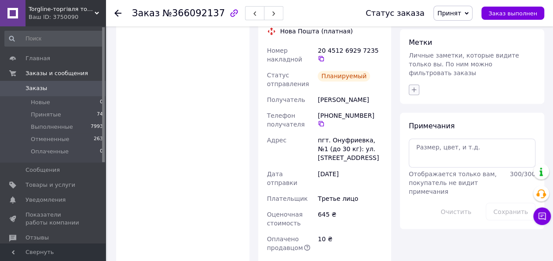
click at [414, 88] on icon "button" at bounding box center [414, 90] width 5 height 5
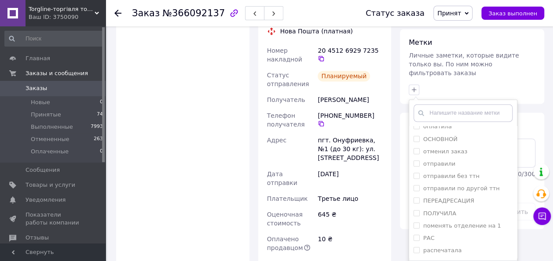
scroll to position [333, 0]
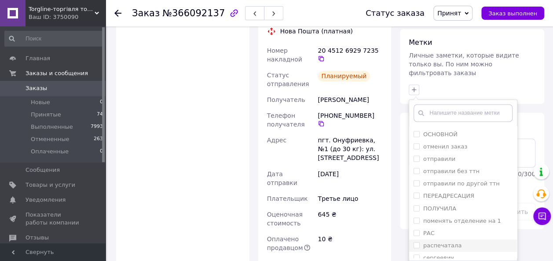
click at [415, 242] on input "распечатала" at bounding box center [417, 245] width 6 height 6
checkbox input "true"
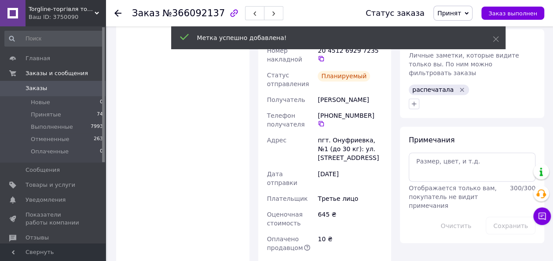
click at [117, 13] on use at bounding box center [117, 13] width 7 height 7
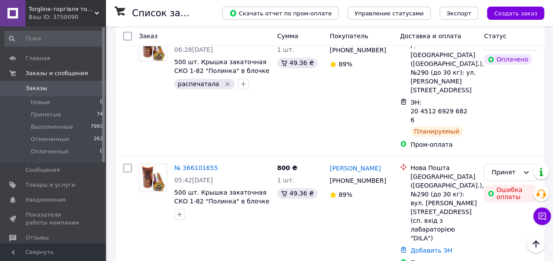
scroll to position [2162, 0]
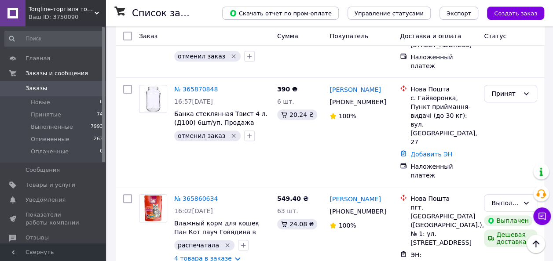
scroll to position [1872, 0]
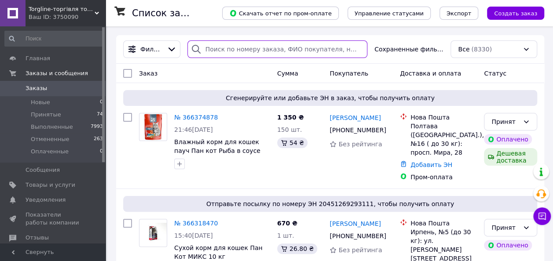
click at [223, 48] on input "search" at bounding box center [277, 49] width 180 height 18
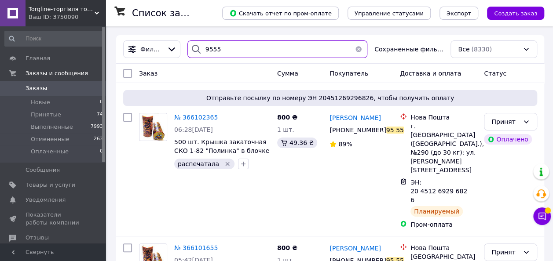
type input "9555"
click at [361, 47] on button "button" at bounding box center [359, 49] width 18 height 18
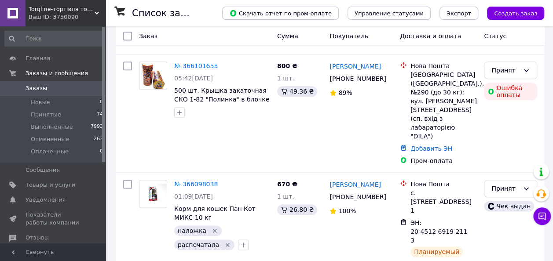
scroll to position [2162, 0]
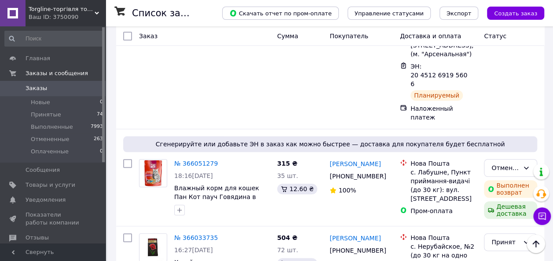
scroll to position [387, 0]
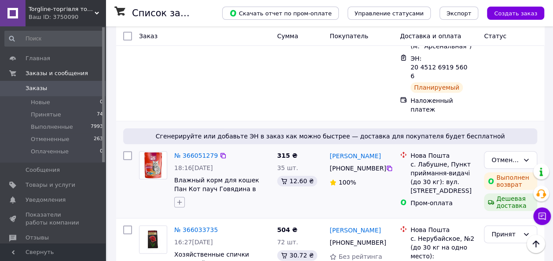
click at [179, 199] on icon "button" at bounding box center [179, 202] width 7 height 7
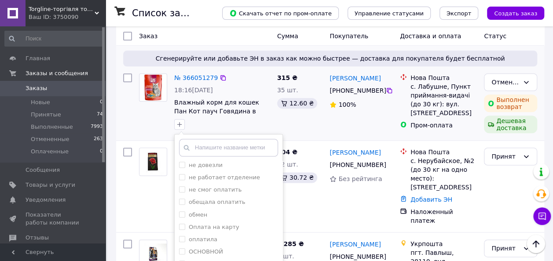
scroll to position [256, 0]
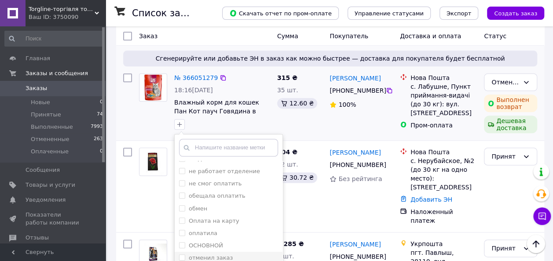
click at [181, 255] on input "отменил заказ" at bounding box center [182, 258] width 6 height 6
checkbox input "true"
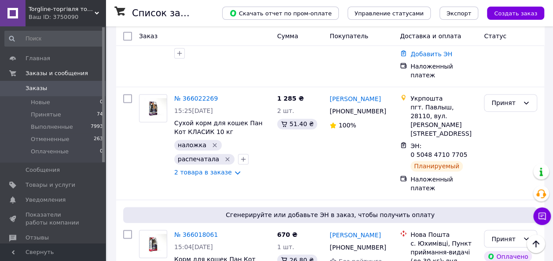
scroll to position [624, 0]
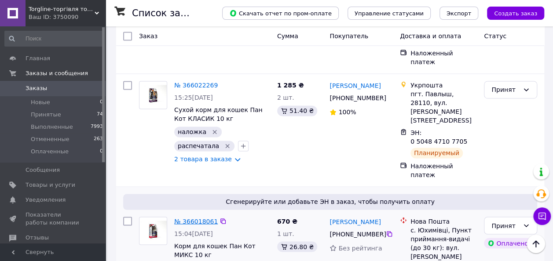
click at [189, 218] on link "№ 366018061" at bounding box center [196, 221] width 44 height 7
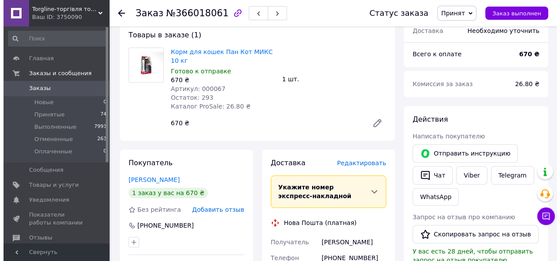
scroll to position [326, 0]
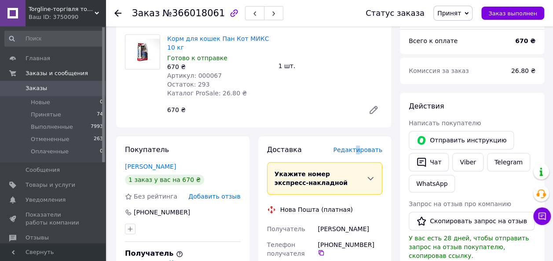
click at [361, 147] on span "Редактировать" at bounding box center [357, 150] width 49 height 7
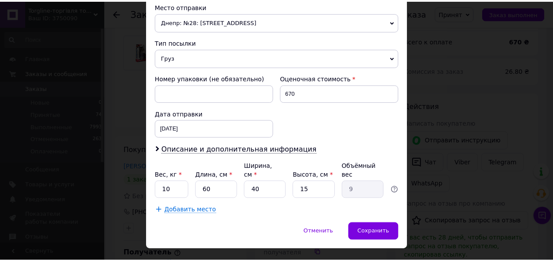
scroll to position [317, 0]
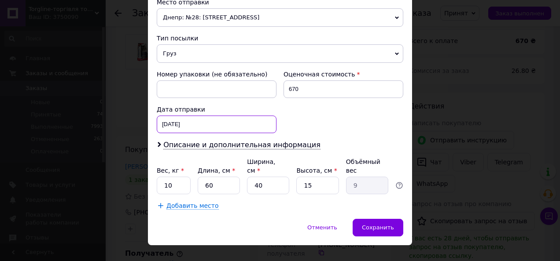
click at [201, 126] on div "12.10.2025 < 2025 > < Октябрь > Пн Вт Ср Чт Пт Сб Вс 29 30 1 2 3 4 5 6 7 8 9 10…" at bounding box center [217, 125] width 120 height 18
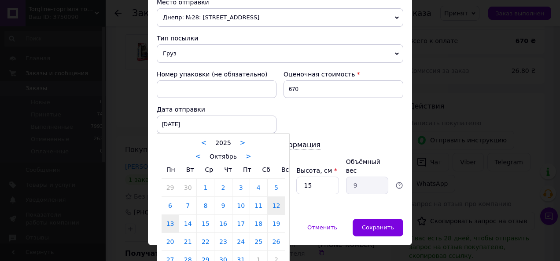
click at [170, 220] on link "13" at bounding box center [169, 224] width 17 height 18
type input "13.10.2025"
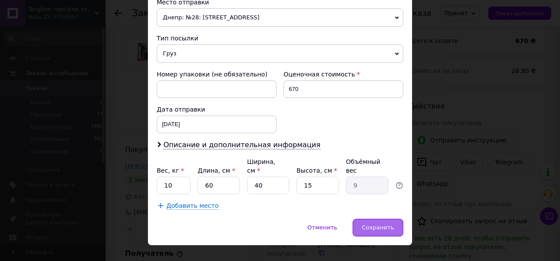
click at [375, 224] on span "Сохранить" at bounding box center [378, 227] width 32 height 7
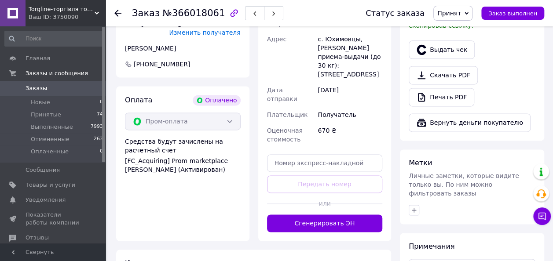
scroll to position [559, 0]
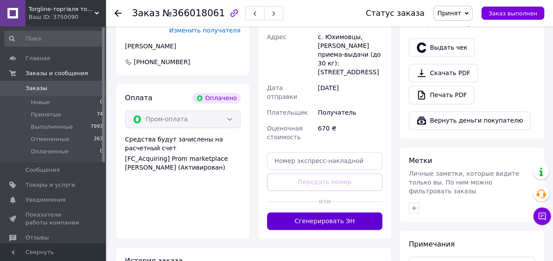
click at [337, 213] on button "Сгенерировать ЭН" at bounding box center [325, 222] width 116 height 18
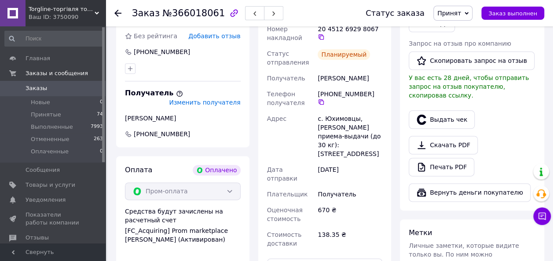
scroll to position [422, 0]
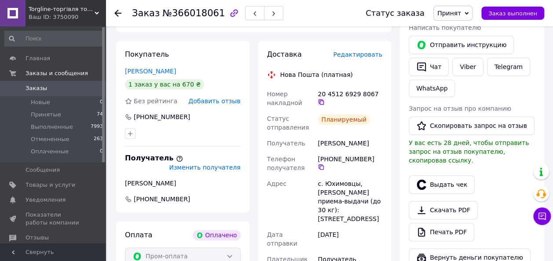
click at [325, 99] on icon at bounding box center [321, 102] width 7 height 7
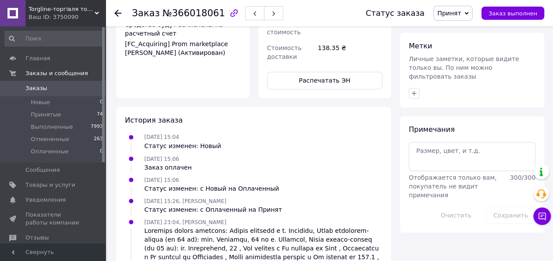
scroll to position [683, 0]
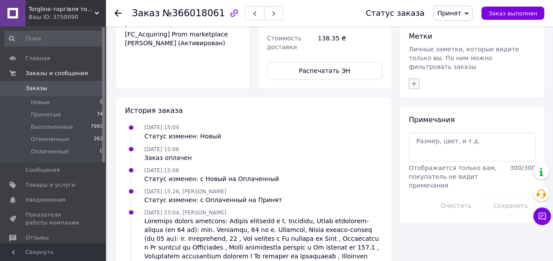
click at [414, 81] on icon "button" at bounding box center [414, 83] width 5 height 5
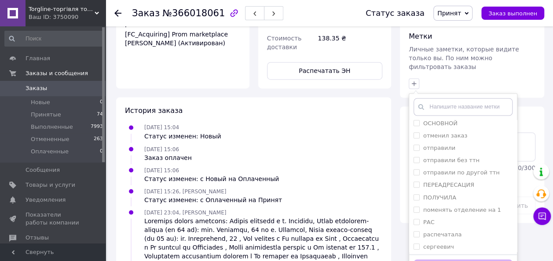
scroll to position [342, 0]
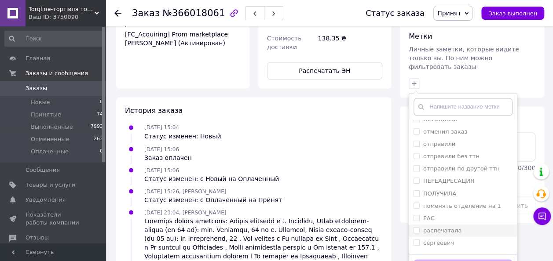
click at [418, 228] on input "распечатала" at bounding box center [417, 231] width 6 height 6
checkbox input "true"
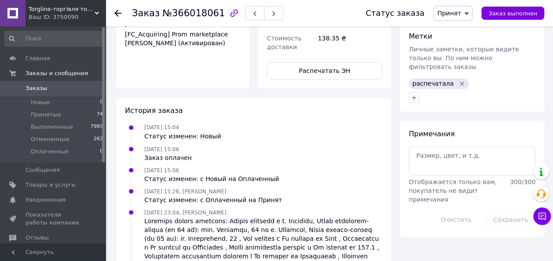
drag, startPoint x: 117, startPoint y: 12, endPoint x: 132, endPoint y: 26, distance: 19.9
click at [120, 15] on icon at bounding box center [117, 13] width 7 height 7
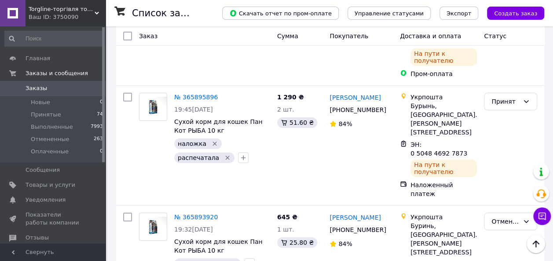
scroll to position [1884, 0]
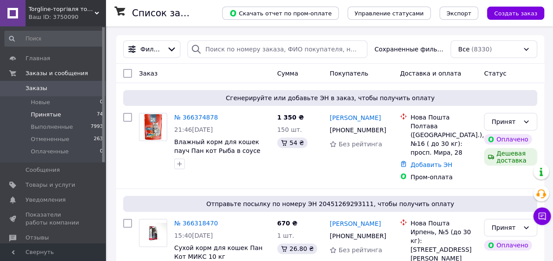
drag, startPoint x: 46, startPoint y: 114, endPoint x: 52, endPoint y: 114, distance: 6.6
click at [46, 114] on span "Принятые" at bounding box center [46, 115] width 30 height 8
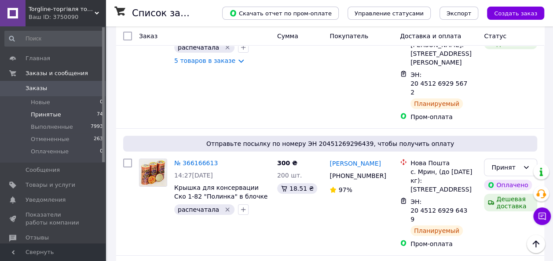
scroll to position [1479, 0]
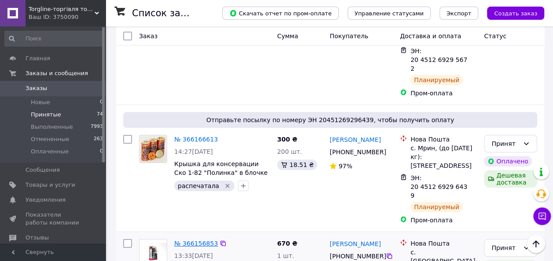
click at [196, 240] on link "№ 366156853" at bounding box center [196, 243] width 44 height 7
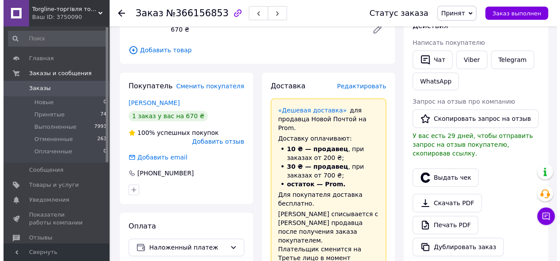
scroll to position [195, 0]
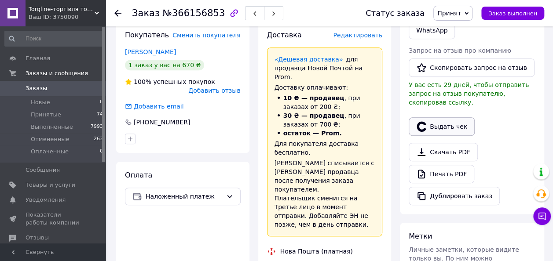
click at [447, 117] on button "Выдать чек" at bounding box center [442, 126] width 66 height 18
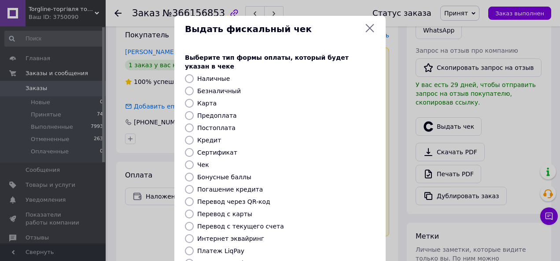
click at [188, 124] on input "Постоплата" at bounding box center [189, 128] width 9 height 9
radio input "true"
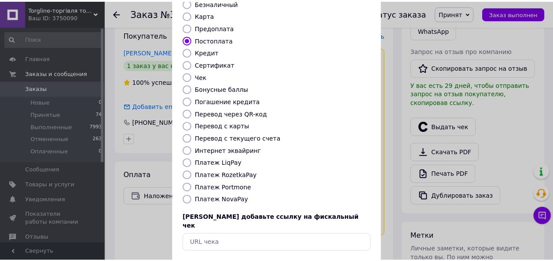
scroll to position [94, 0]
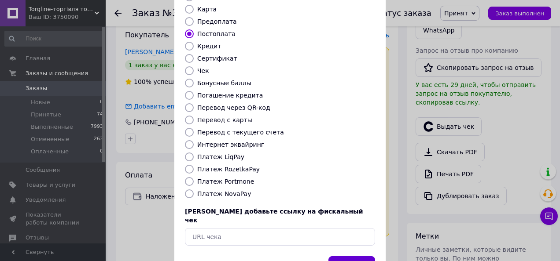
click at [351, 257] on button "Выбрать" at bounding box center [351, 266] width 47 height 19
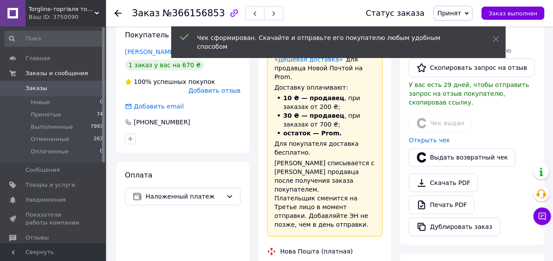
drag, startPoint x: 118, startPoint y: 12, endPoint x: 122, endPoint y: 17, distance: 5.9
click at [118, 12] on icon at bounding box center [117, 13] width 7 height 7
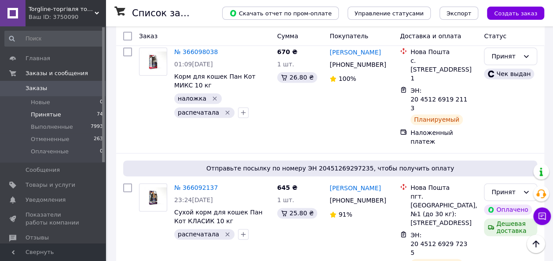
scroll to position [2207, 0]
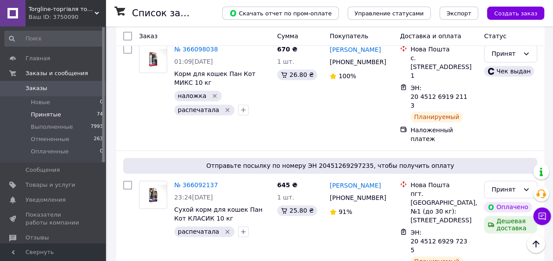
drag, startPoint x: 143, startPoint y: 242, endPoint x: 159, endPoint y: 232, distance: 18.2
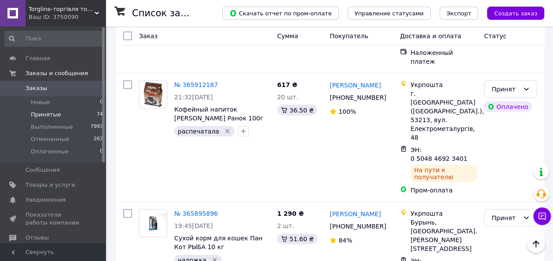
scroll to position [946, 0]
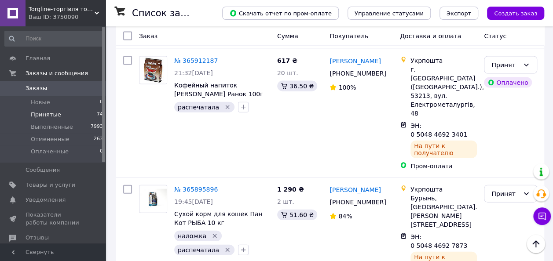
click at [511, 147] on li "Отменен" at bounding box center [510, 148] width 52 height 16
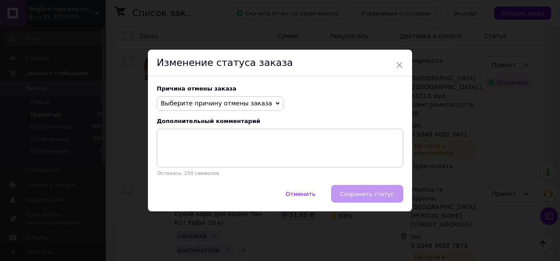
click at [275, 104] on icon at bounding box center [277, 104] width 4 height 3
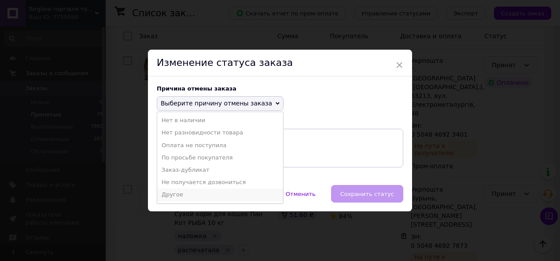
click at [189, 194] on li "Другое" at bounding box center [220, 195] width 126 height 12
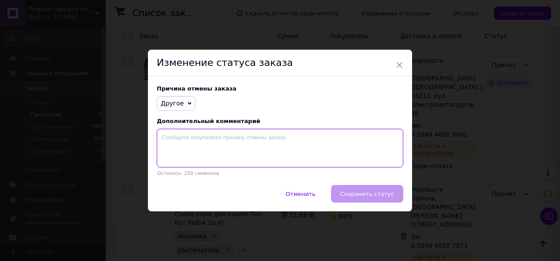
click at [178, 141] on textarea at bounding box center [280, 148] width 246 height 39
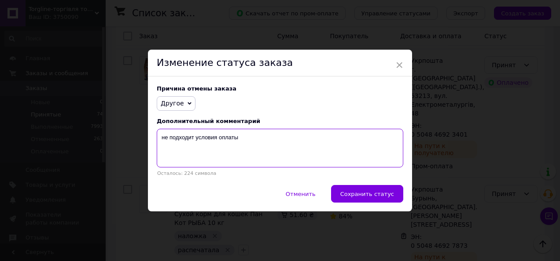
click at [189, 138] on textarea "не подходит условия оплаты" at bounding box center [280, 148] width 246 height 39
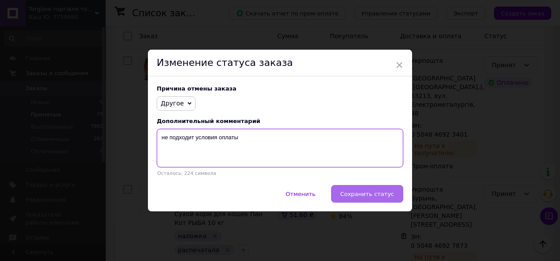
type textarea "не подходит условия оплаты"
click at [378, 196] on span "Сохранить статус" at bounding box center [367, 194] width 54 height 7
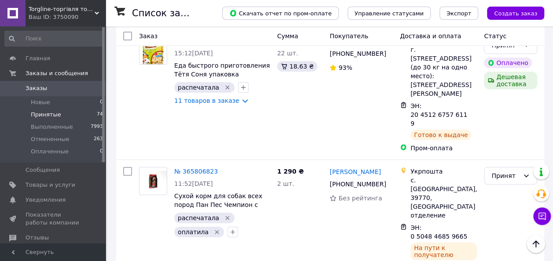
scroll to position [1571, 0]
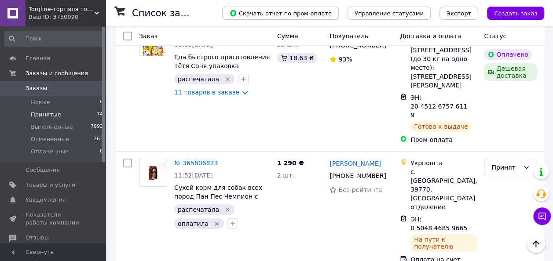
drag, startPoint x: 528, startPoint y: 86, endPoint x: 528, endPoint y: 94, distance: 7.5
click at [525, 109] on li "Выполнен" at bounding box center [510, 105] width 52 height 16
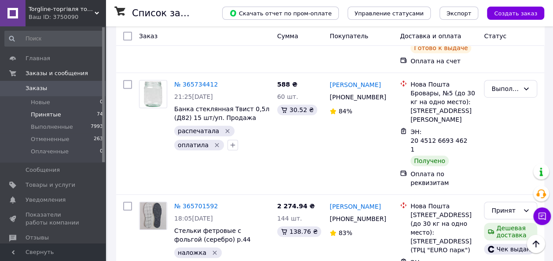
scroll to position [1923, 0]
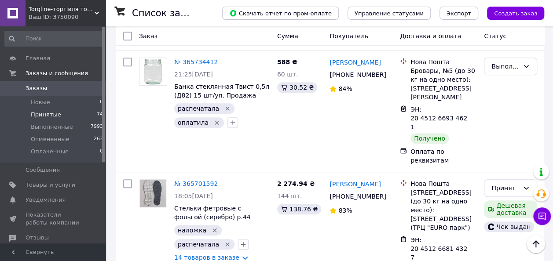
click at [532, 161] on li "Выполнен" at bounding box center [510, 162] width 52 height 16
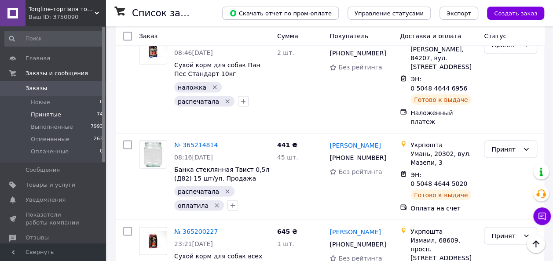
scroll to position [758, 0]
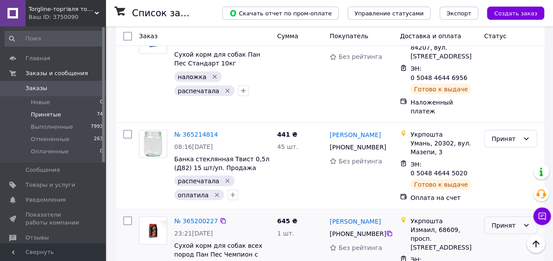
click at [528, 224] on icon at bounding box center [526, 225] width 5 height 3
click at [519, 142] on li "Выполнен" at bounding box center [510, 140] width 52 height 16
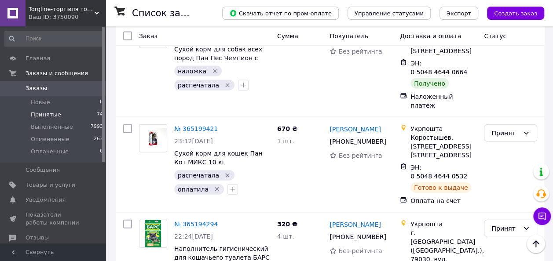
scroll to position [964, 0]
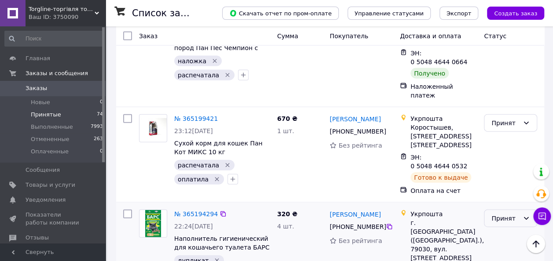
click at [531, 210] on div "Принят" at bounding box center [510, 219] width 53 height 18
click at [525, 104] on li "Выполнен" at bounding box center [510, 107] width 52 height 16
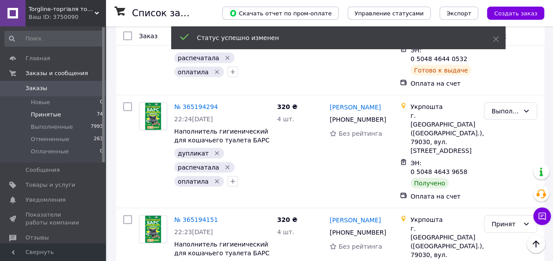
scroll to position [964, 0]
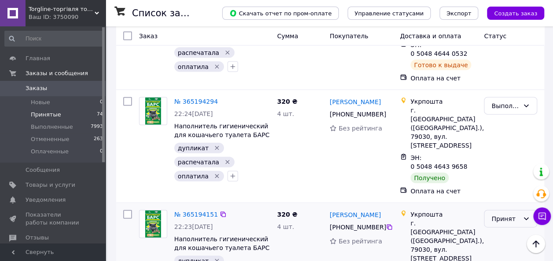
drag, startPoint x: 530, startPoint y: 88, endPoint x: 527, endPoint y: 97, distance: 9.6
click at [529, 210] on div "Принят" at bounding box center [510, 219] width 53 height 18
click at [520, 112] on li "Выполнен" at bounding box center [510, 112] width 52 height 16
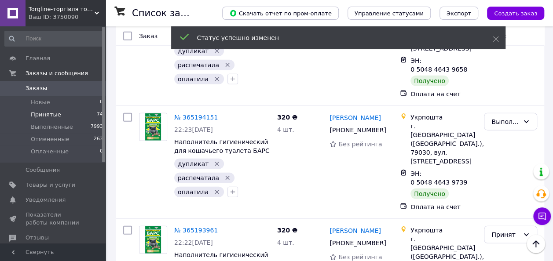
scroll to position [1076, 0]
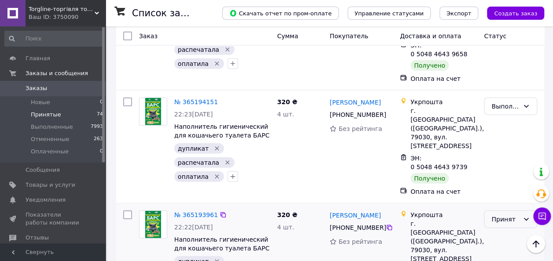
click at [530, 211] on div "Принят" at bounding box center [510, 220] width 53 height 18
click at [519, 100] on li "Выполнен" at bounding box center [510, 99] width 52 height 16
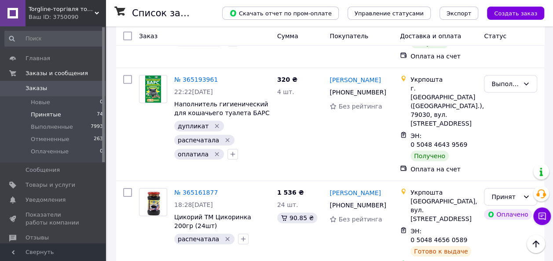
scroll to position [1343, 0]
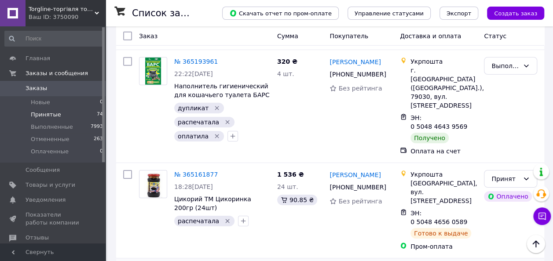
drag, startPoint x: 529, startPoint y: 103, endPoint x: 529, endPoint y: 114, distance: 11.0
click at [529, 120] on li "Выполнен" at bounding box center [510, 122] width 52 height 16
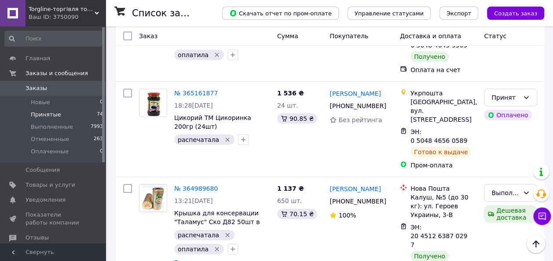
scroll to position [1843, 0]
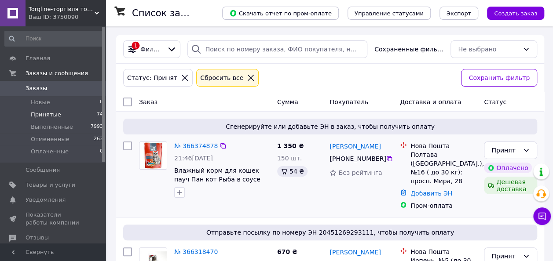
drag, startPoint x: 239, startPoint y: 77, endPoint x: 248, endPoint y: 86, distance: 13.7
click at [247, 79] on icon at bounding box center [251, 78] width 8 height 8
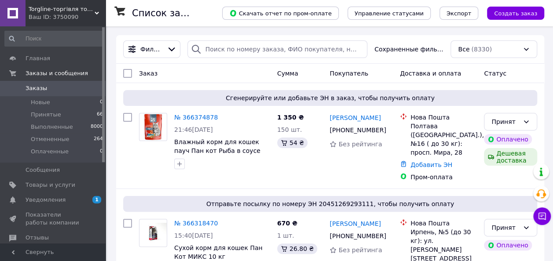
click at [43, 199] on span "Уведомления" at bounding box center [46, 200] width 40 height 8
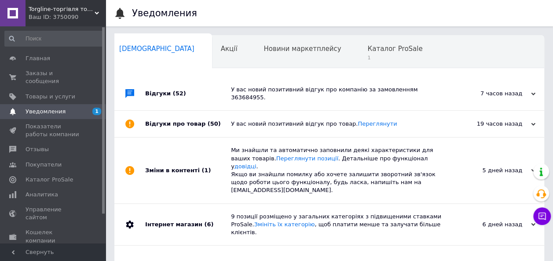
scroll to position [0, 4]
click at [367, 56] on span "1" at bounding box center [394, 58] width 55 height 7
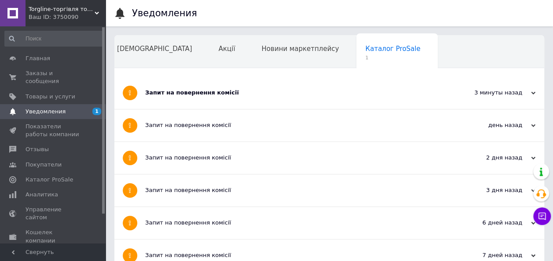
click at [279, 91] on div "Запит на повернення комісії" at bounding box center [296, 93] width 302 height 8
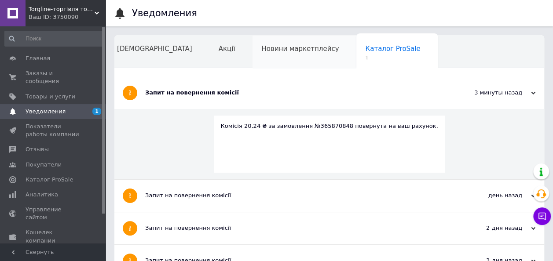
click at [264, 49] on span "Новини маркетплейсу" at bounding box center [299, 49] width 77 height 8
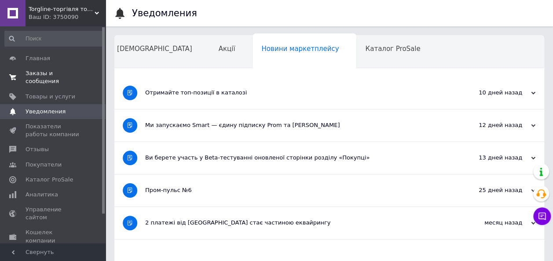
click at [65, 74] on span "Заказы и сообщения" at bounding box center [54, 78] width 56 height 16
